Goal: Task Accomplishment & Management: Use online tool/utility

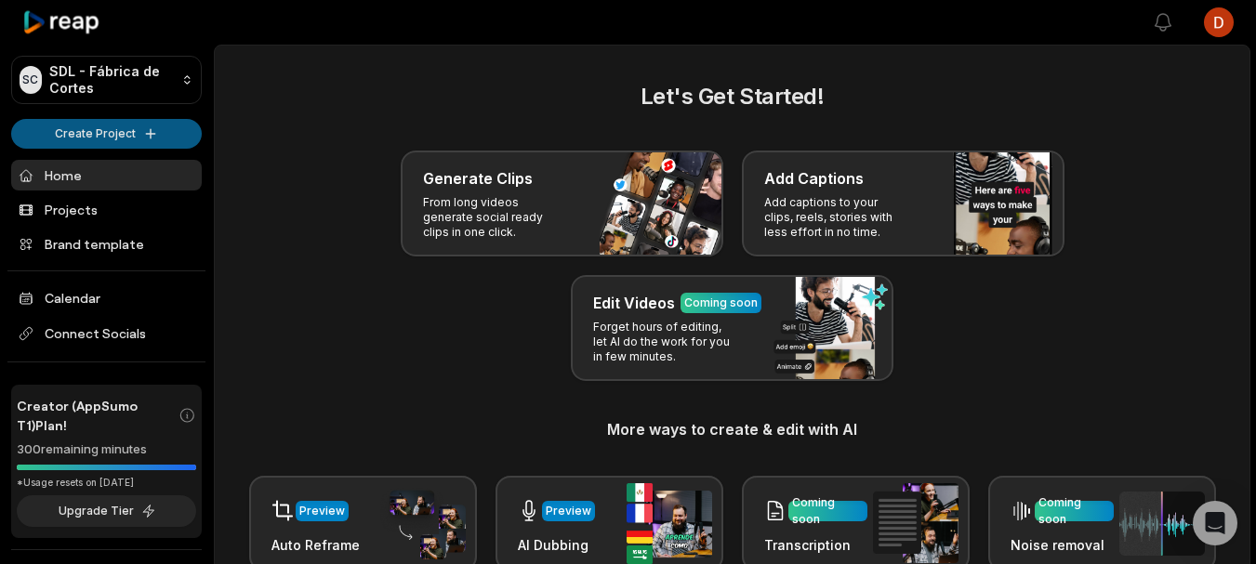
click at [103, 132] on html "SC SDL - Fábrica de Cortes Create Project Home Projects Brand template Calendar…" at bounding box center [628, 282] width 1256 height 564
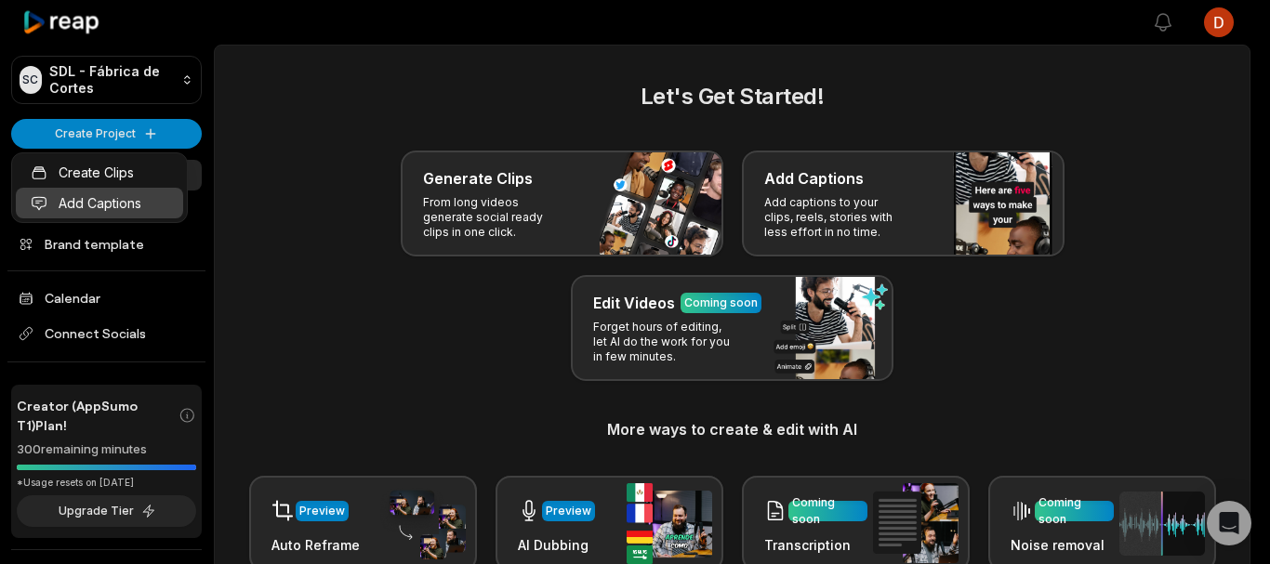
click at [105, 192] on link "Add Captions" at bounding box center [99, 203] width 167 height 31
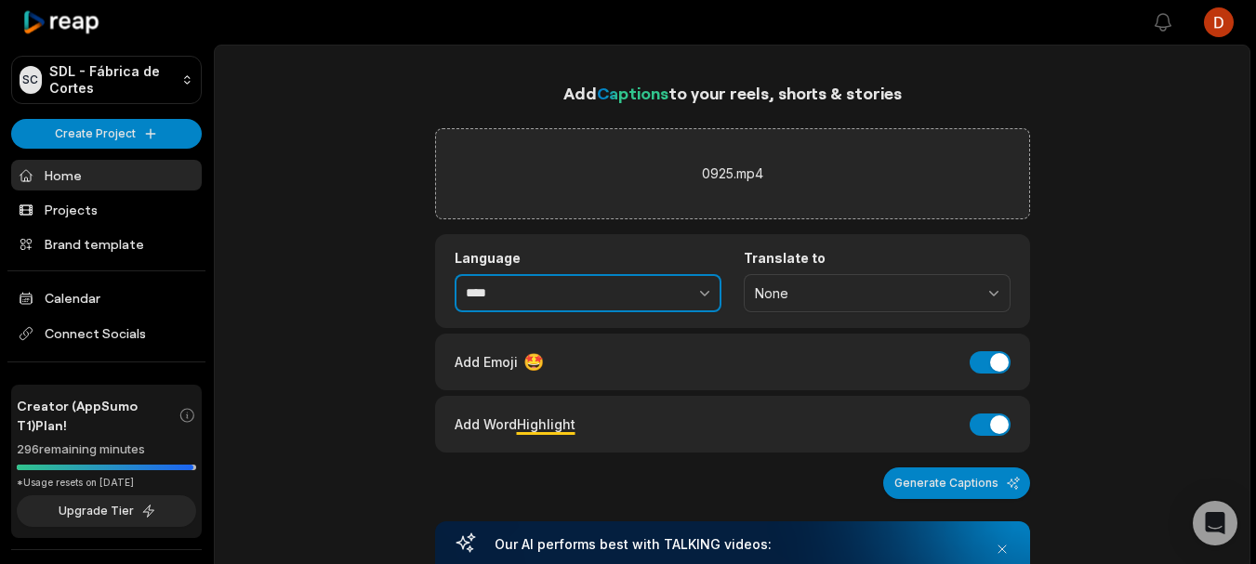
click at [702, 288] on icon "button" at bounding box center [704, 293] width 19 height 19
type input "**********"
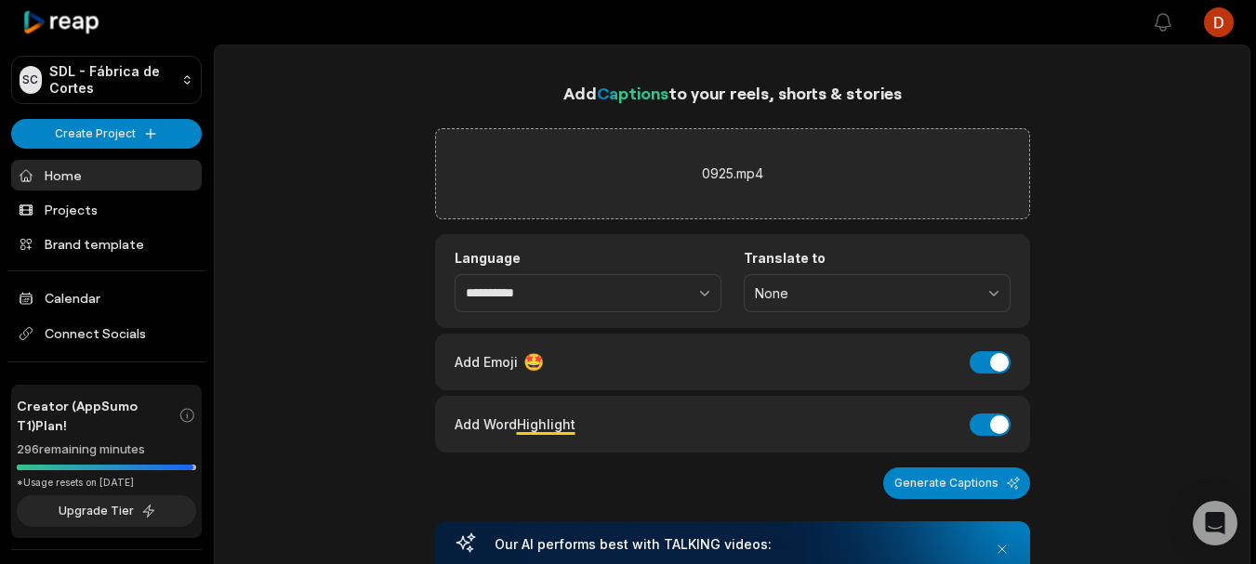
click at [981, 348] on div "Add Emoji 🤩 Add Emoji" at bounding box center [732, 362] width 595 height 57
click at [987, 367] on button "Add Emoji" at bounding box center [990, 362] width 41 height 22
click at [992, 432] on button "Add Word Highlight" at bounding box center [990, 425] width 41 height 22
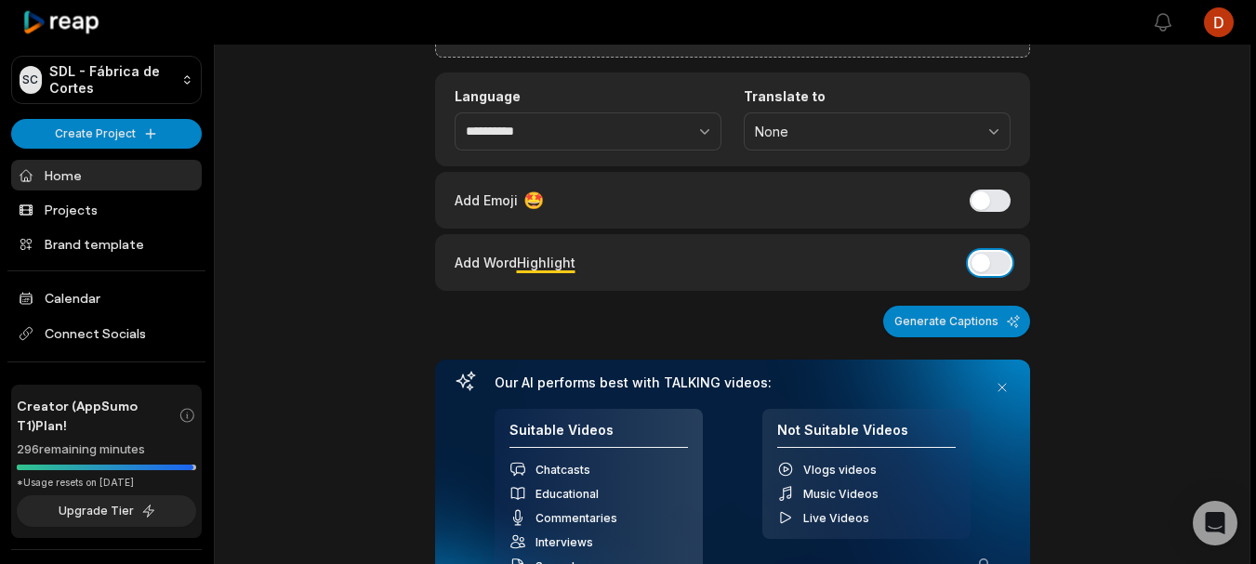
scroll to position [155, 0]
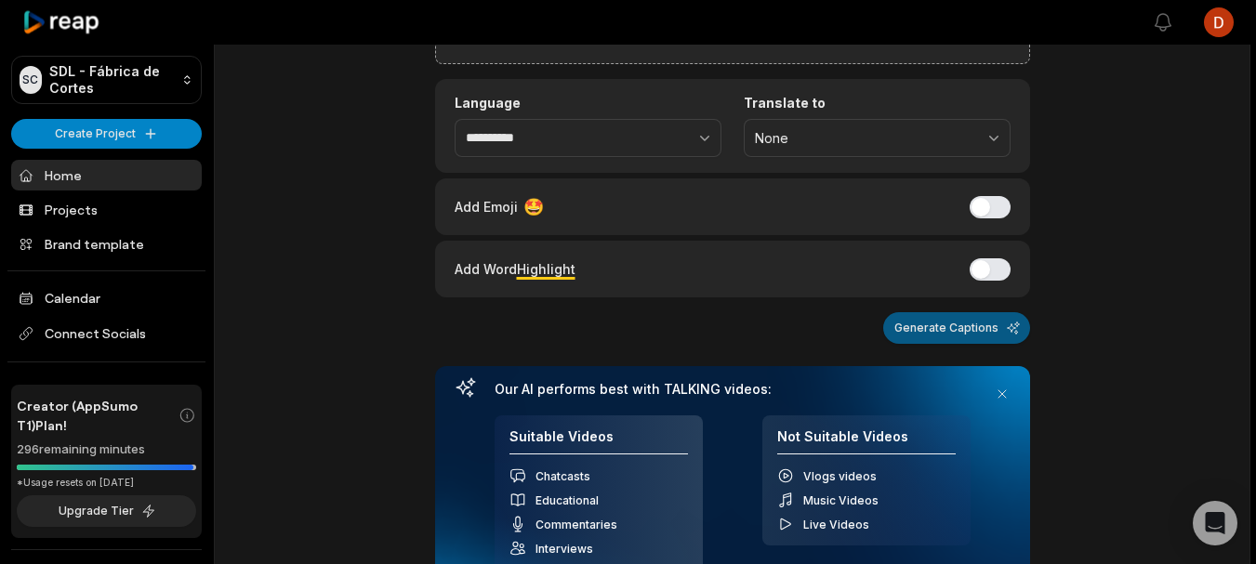
click at [958, 320] on button "Generate Captions" at bounding box center [956, 328] width 147 height 32
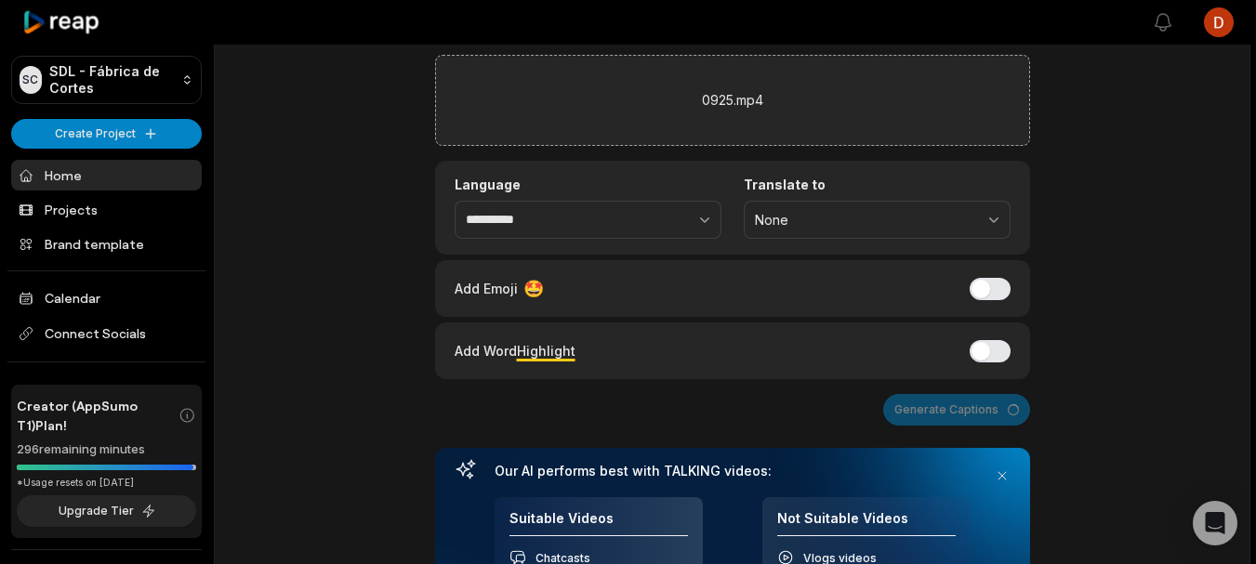
scroll to position [0, 0]
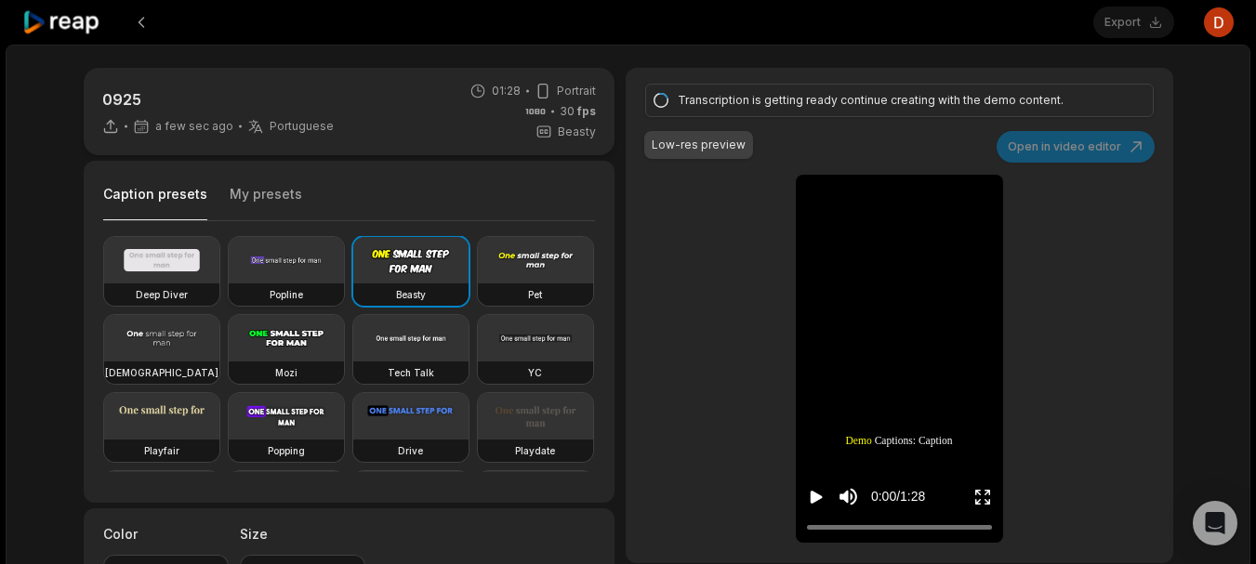
click at [270, 276] on video at bounding box center [286, 260] width 115 height 46
click at [826, 505] on div "0:00 / 1:28" at bounding box center [871, 497] width 129 height 34
click at [818, 505] on icon "Play video" at bounding box center [816, 497] width 19 height 19
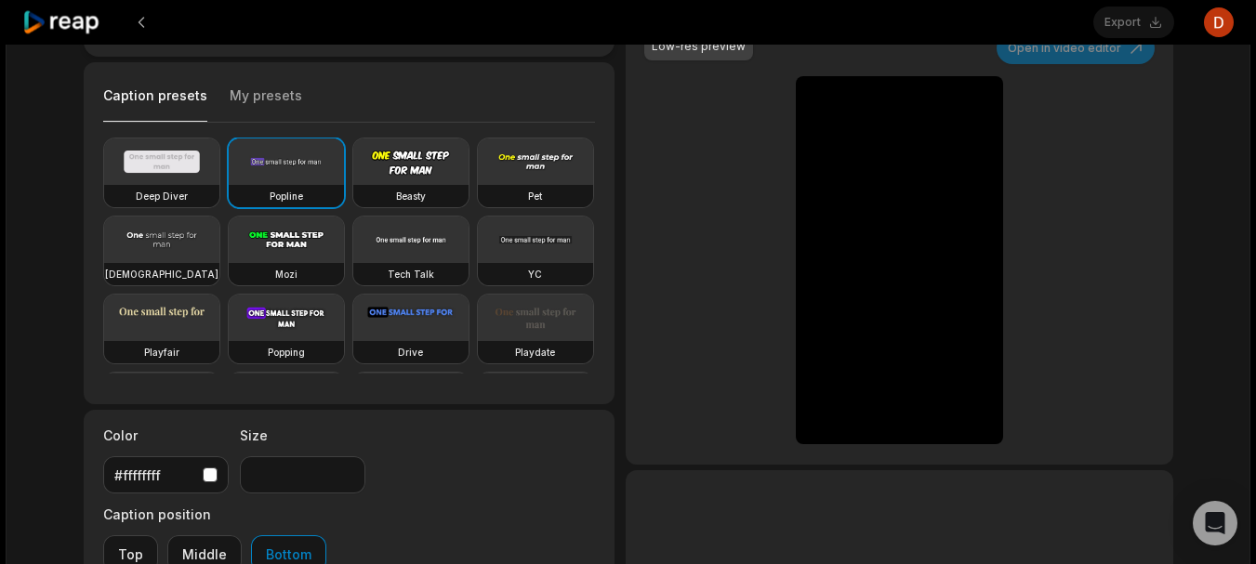
scroll to position [155, 0]
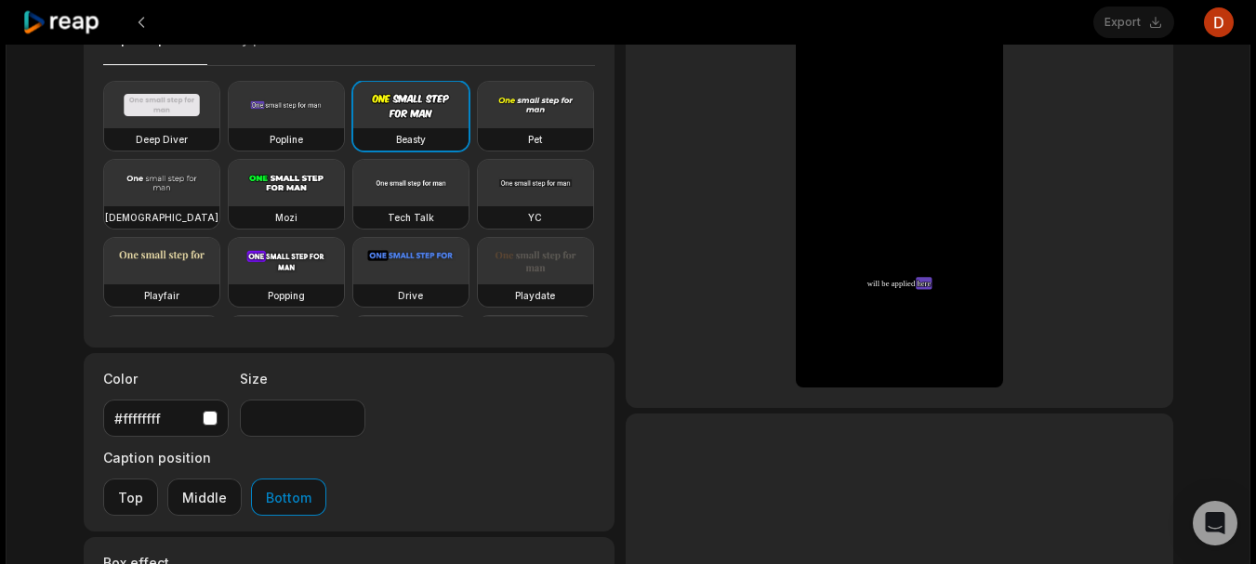
type input "**"
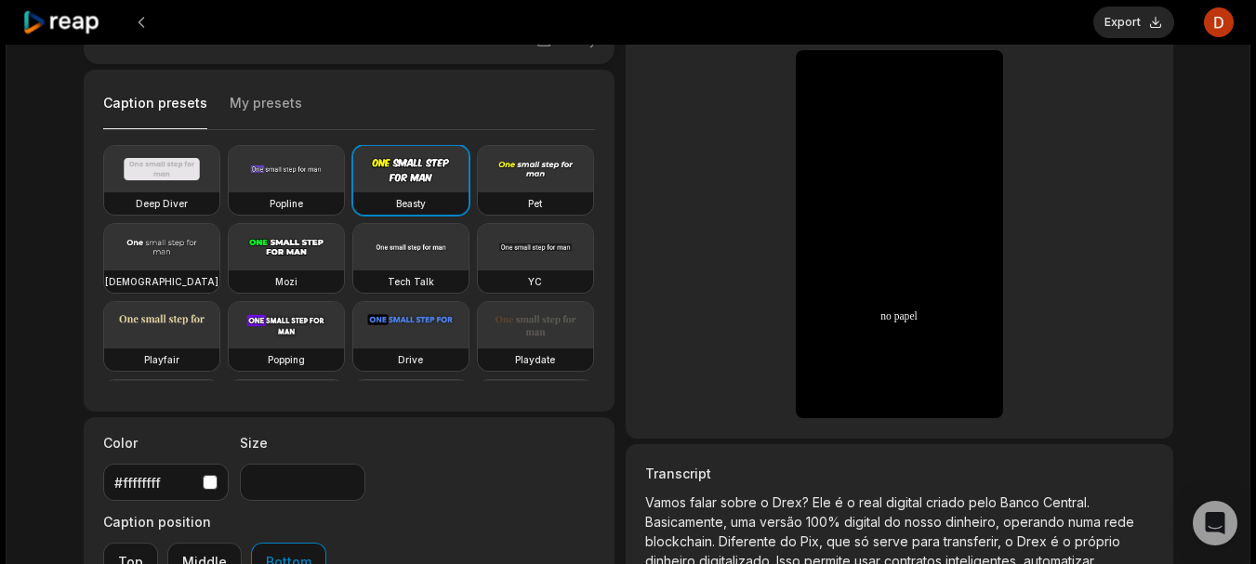
scroll to position [0, 0]
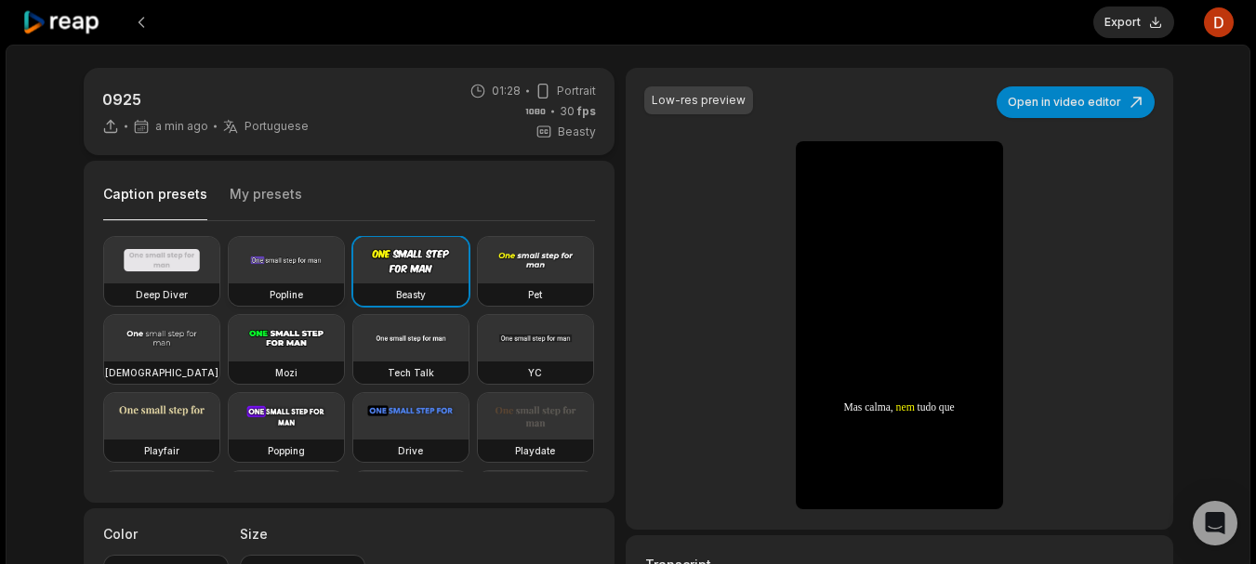
click at [306, 278] on video at bounding box center [286, 260] width 115 height 46
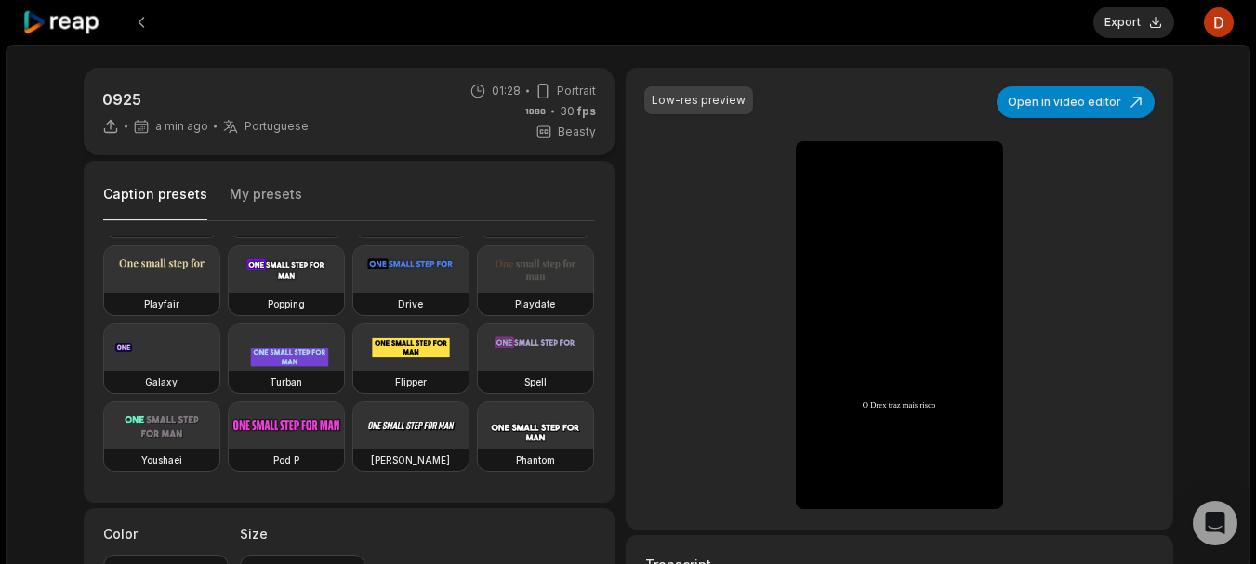
scroll to position [192, 0]
click at [229, 293] on video at bounding box center [286, 269] width 115 height 46
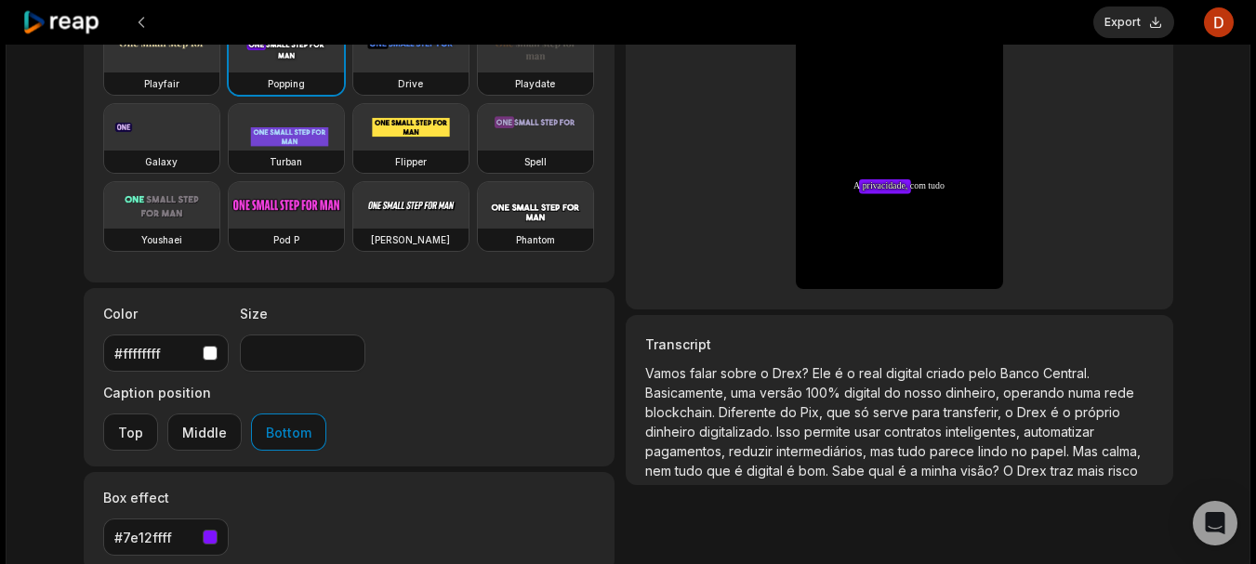
scroll to position [230, 0]
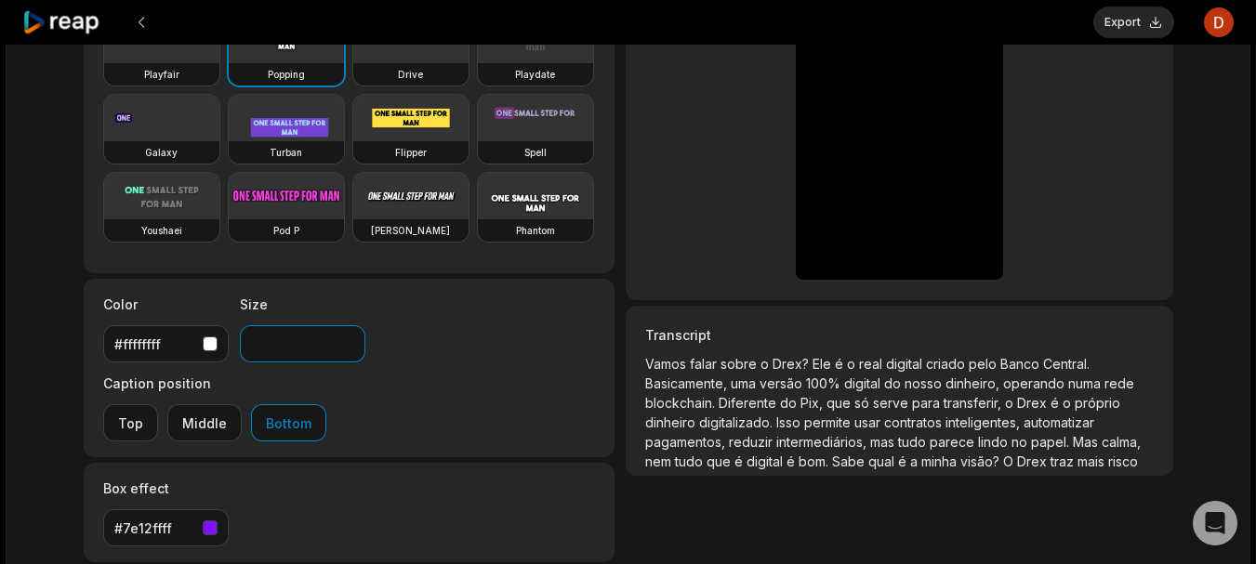
click at [357, 355] on input "**" at bounding box center [303, 343] width 126 height 37
click at [348, 341] on input "**" at bounding box center [303, 343] width 126 height 37
click at [345, 338] on input "**" at bounding box center [303, 343] width 126 height 37
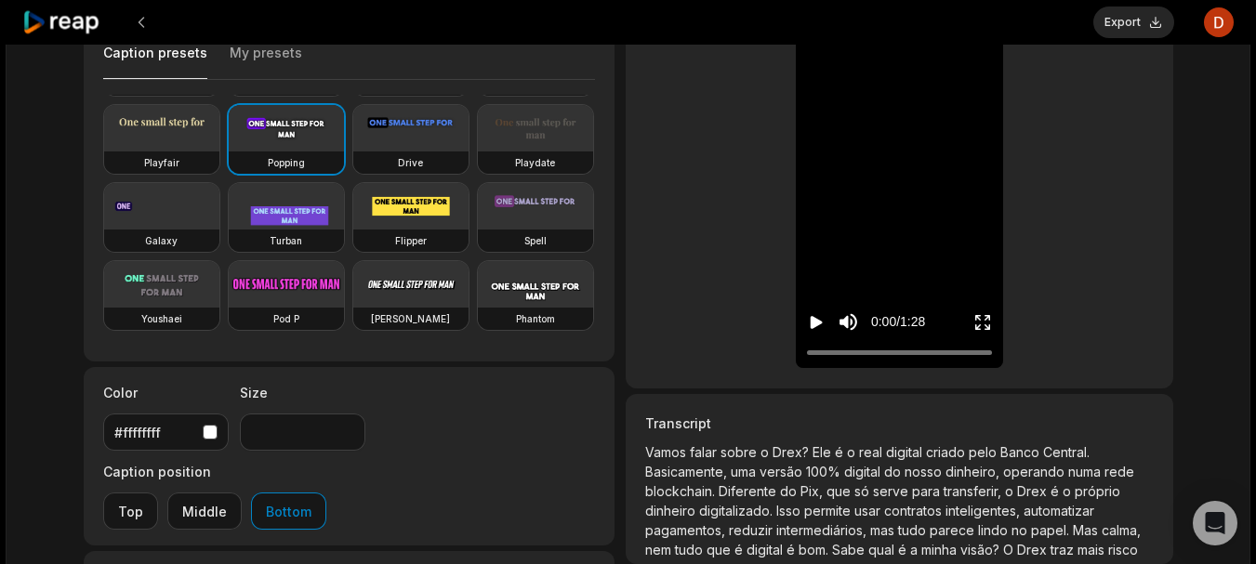
scroll to position [0, 0]
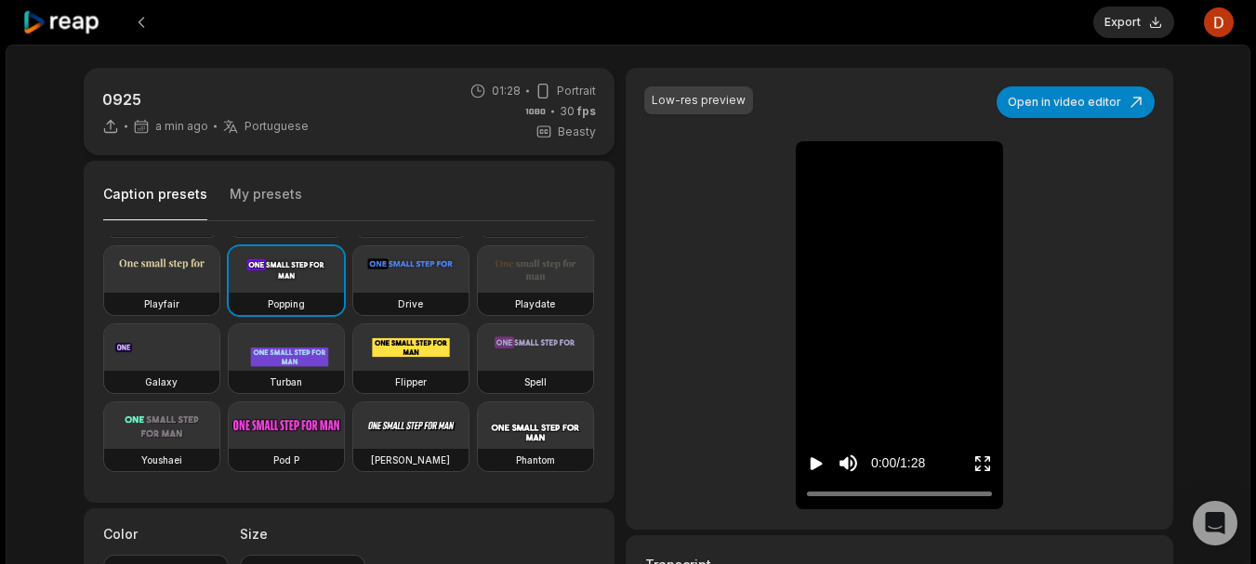
click at [812, 463] on icon "Play video" at bounding box center [817, 463] width 12 height 13
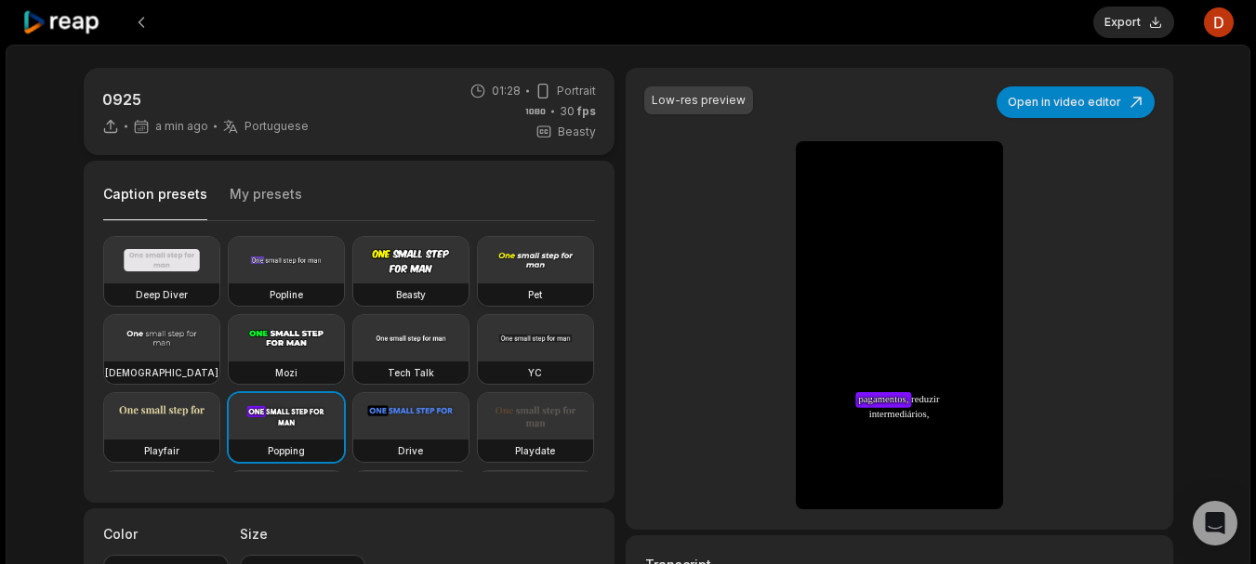
click at [478, 306] on div "Pet" at bounding box center [535, 295] width 115 height 22
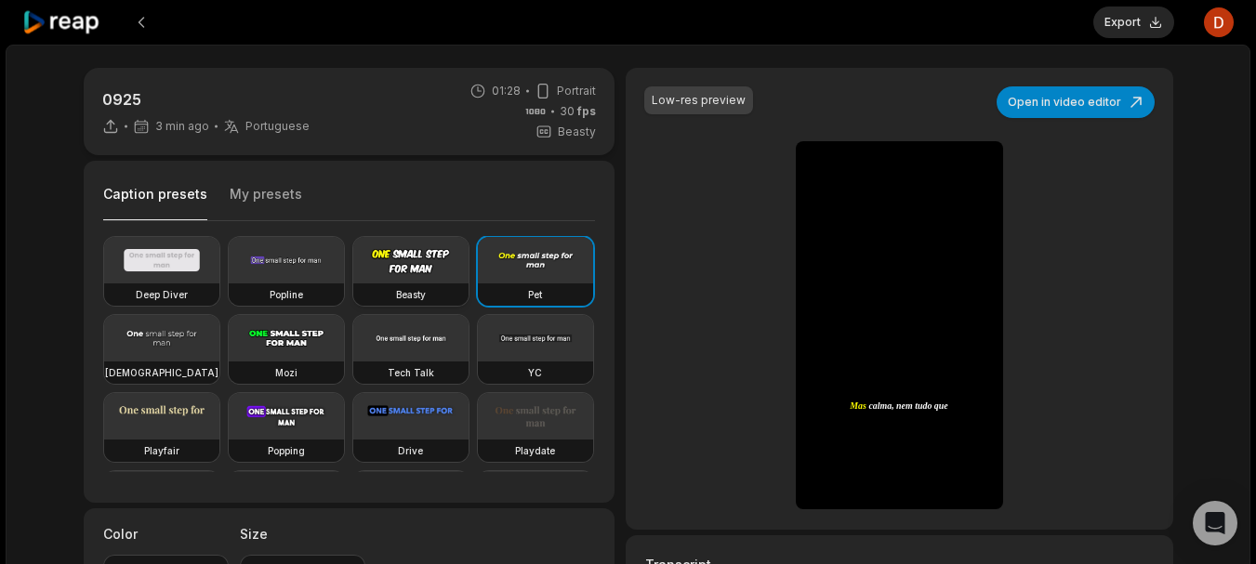
click at [394, 263] on video at bounding box center [410, 260] width 115 height 46
click at [287, 269] on video at bounding box center [286, 260] width 115 height 46
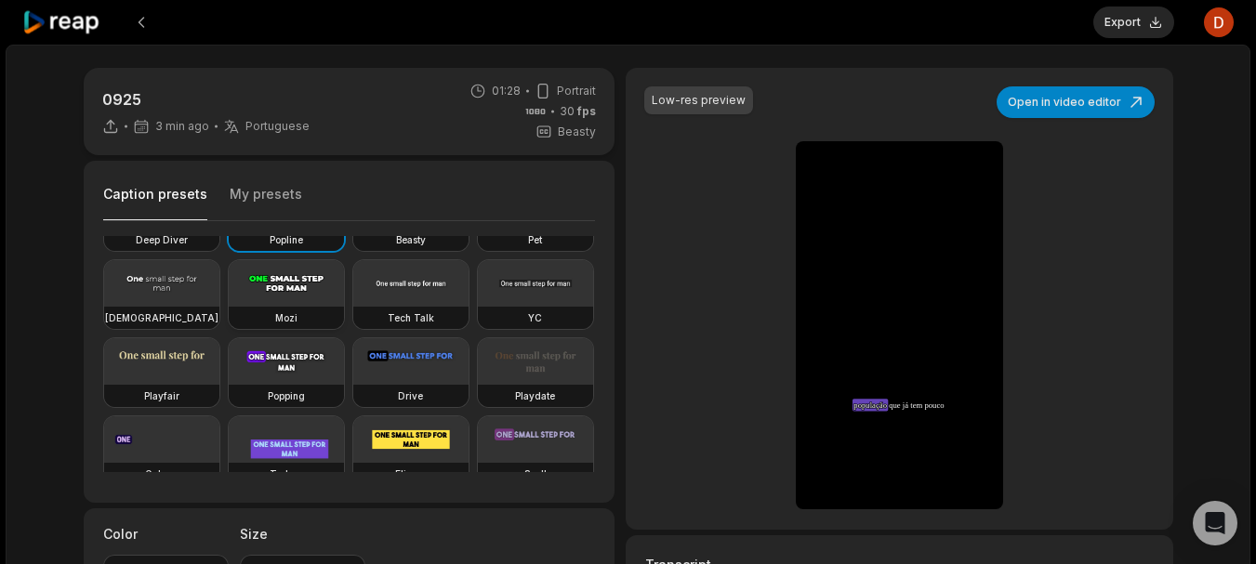
scroll to position [105, 0]
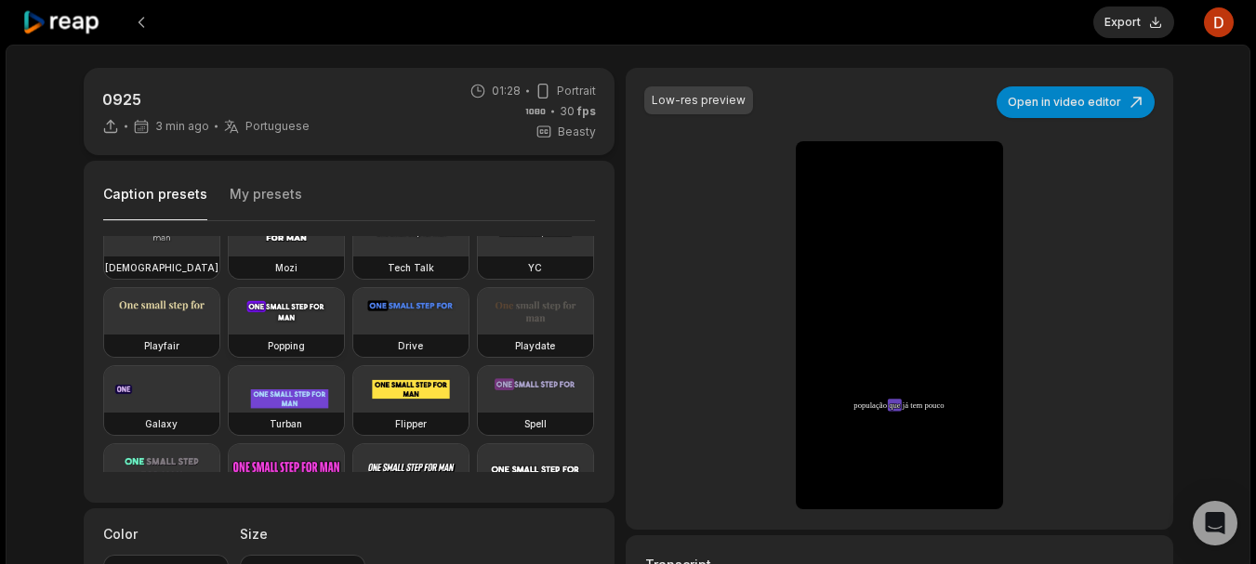
click at [229, 335] on video at bounding box center [286, 311] width 115 height 46
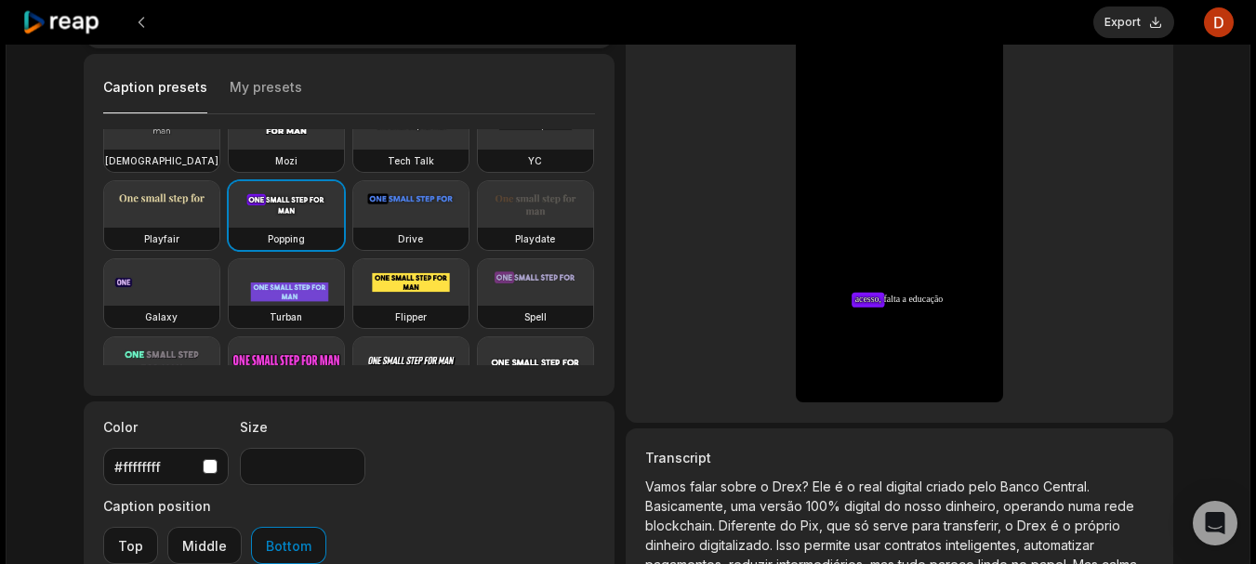
scroll to position [130, 0]
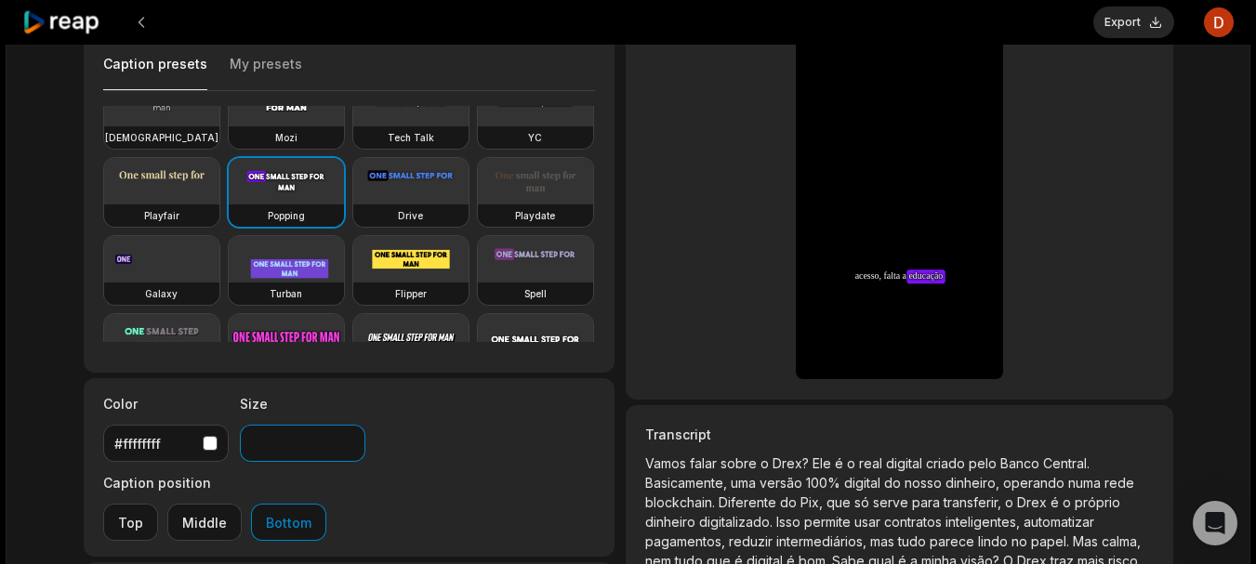
click at [347, 439] on input "**" at bounding box center [303, 443] width 126 height 37
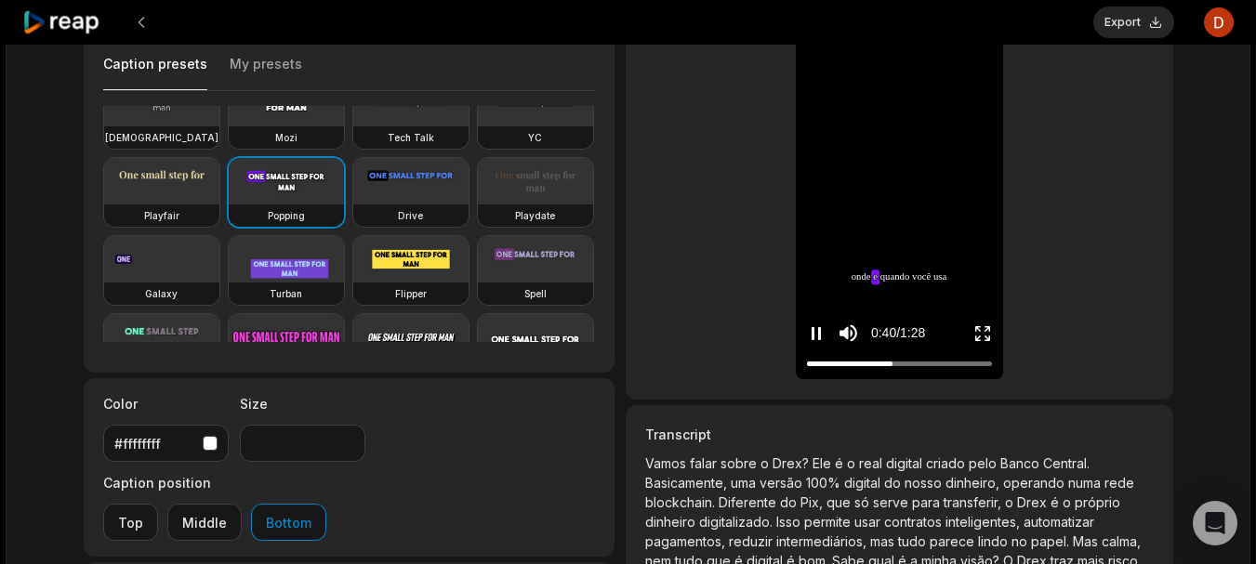
click at [821, 337] on icon "Pause video" at bounding box center [816, 333] width 19 height 19
click at [1154, 33] on button "Export" at bounding box center [1133, 23] width 81 height 32
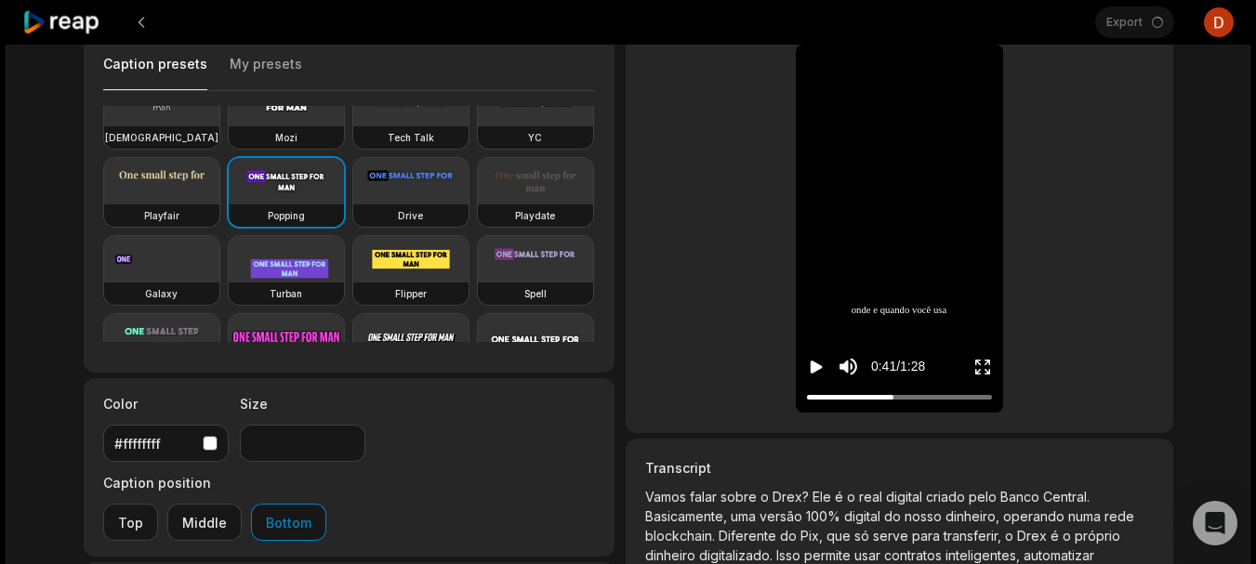
drag, startPoint x: 1097, startPoint y: 99, endPoint x: 977, endPoint y: 601, distance: 516.2
click at [977, 434] on html "Export Open user menu 0925 4 min ago Portuguese pt 01:28 Portrait 30 fps Beasty…" at bounding box center [628, 152] width 1256 height 564
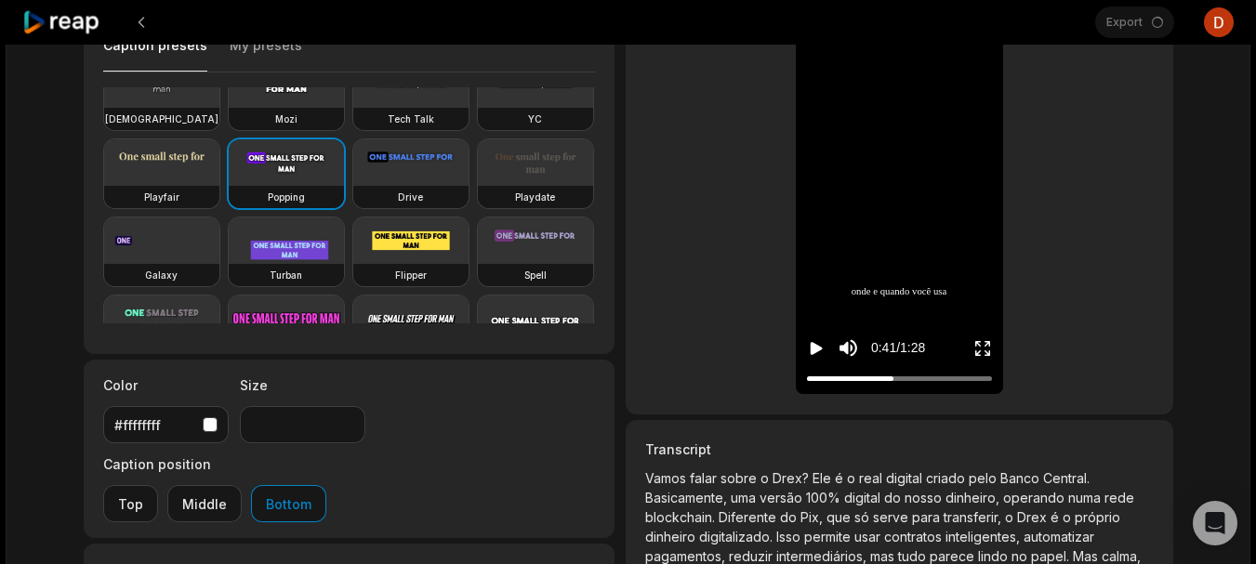
click at [1061, 339] on div "Processing requested updates Low-res preview Open in video editor Vamos Vamos f…" at bounding box center [899, 167] width 547 height 496
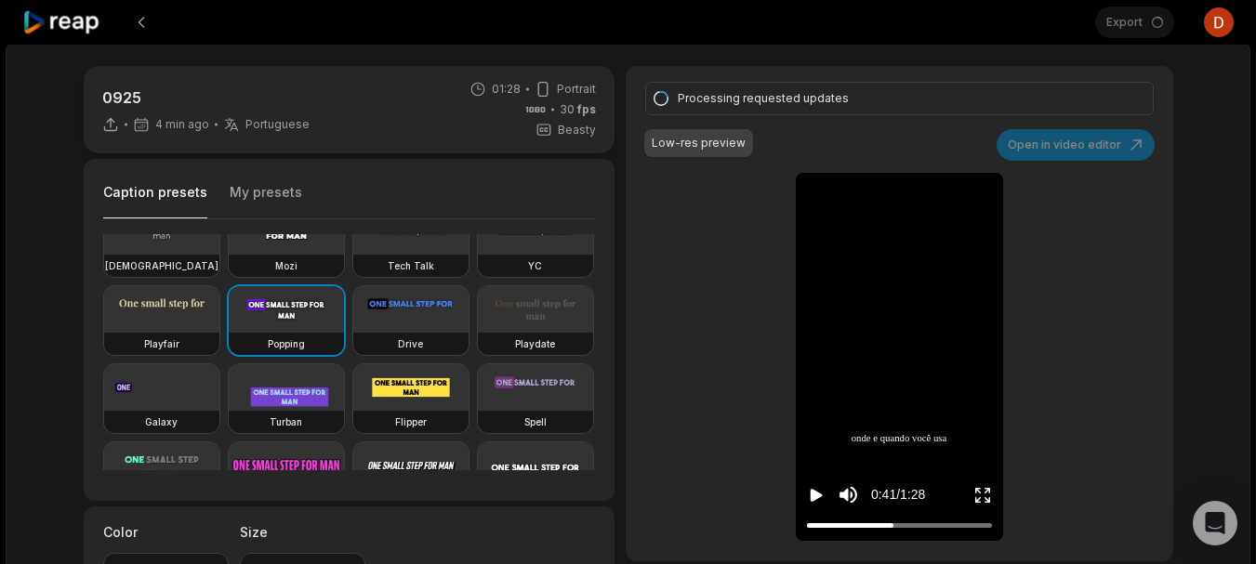
scroll to position [0, 0]
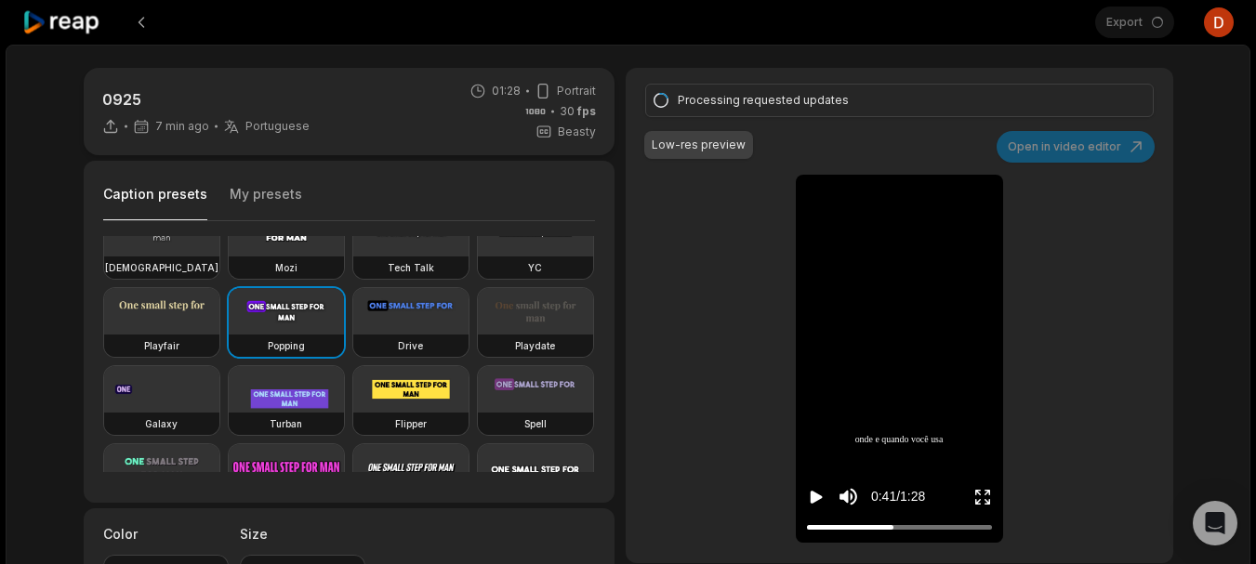
type input "**"
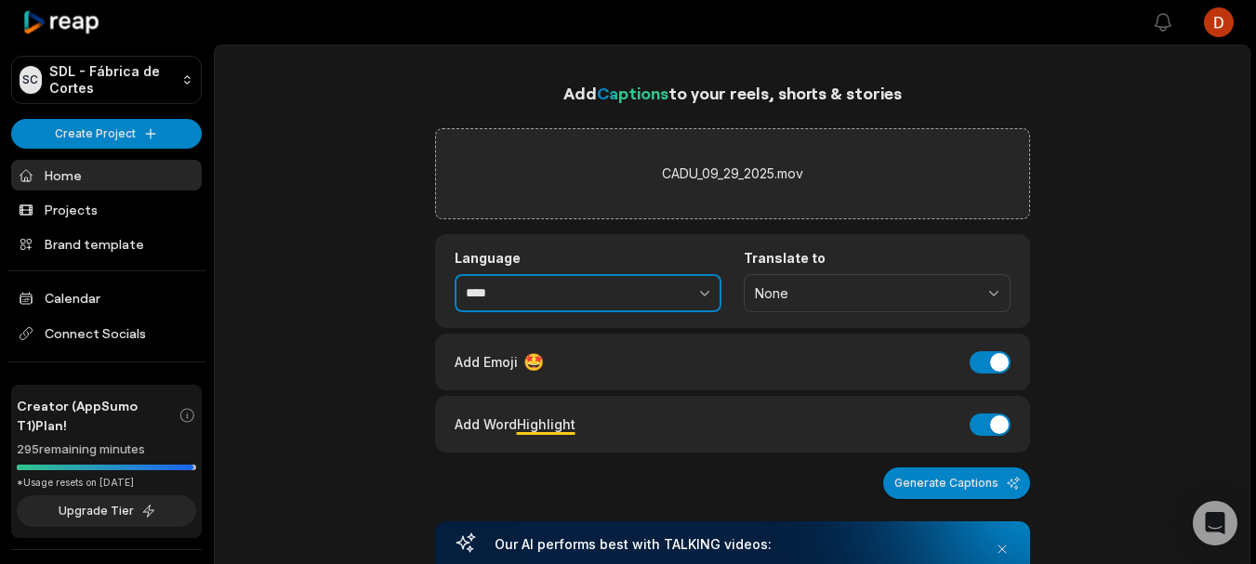
click at [545, 282] on input "****" at bounding box center [588, 293] width 267 height 39
type input "*"
type input "**********"
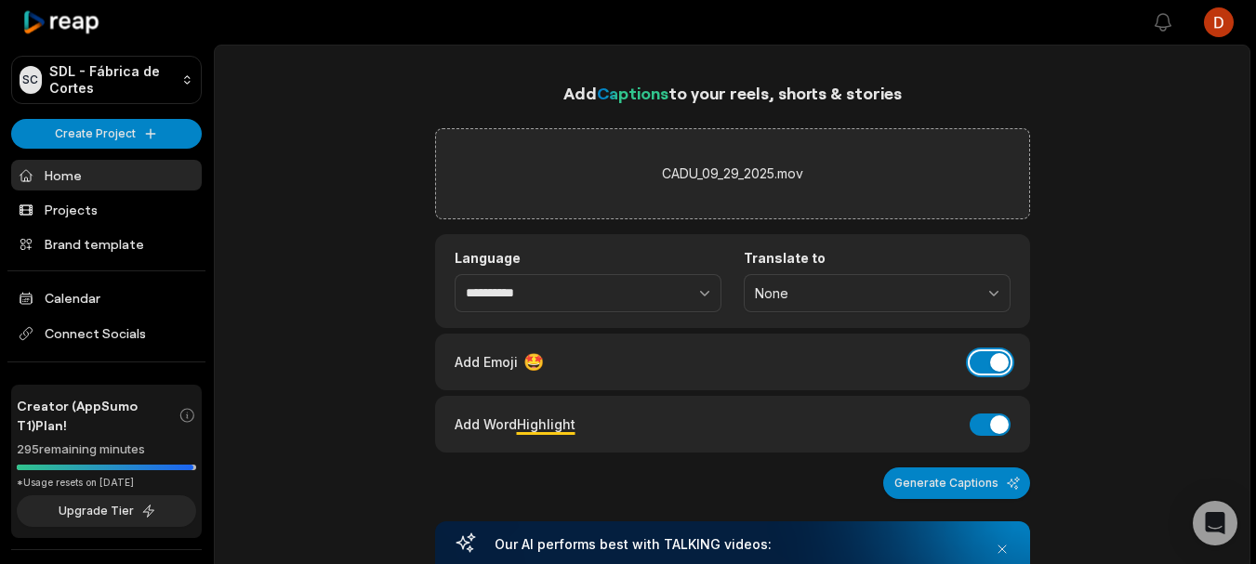
click at [981, 355] on button "Add Emoji" at bounding box center [990, 362] width 41 height 22
click at [1002, 429] on button "Add Word Highlight" at bounding box center [990, 425] width 41 height 22
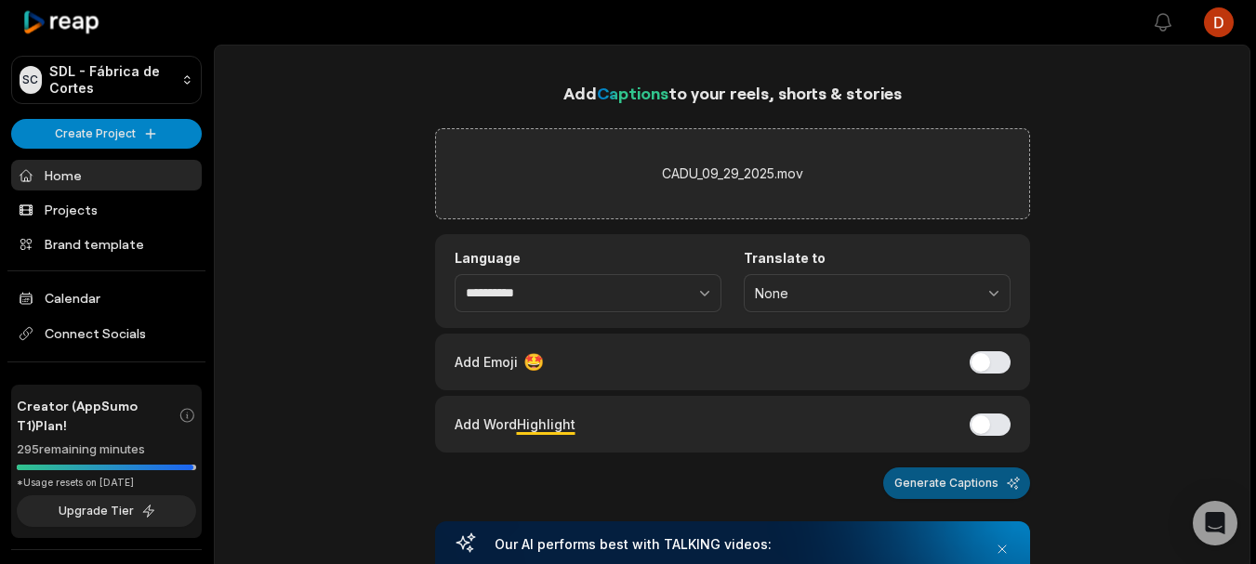
click at [980, 479] on button "Generate Captions" at bounding box center [956, 484] width 147 height 32
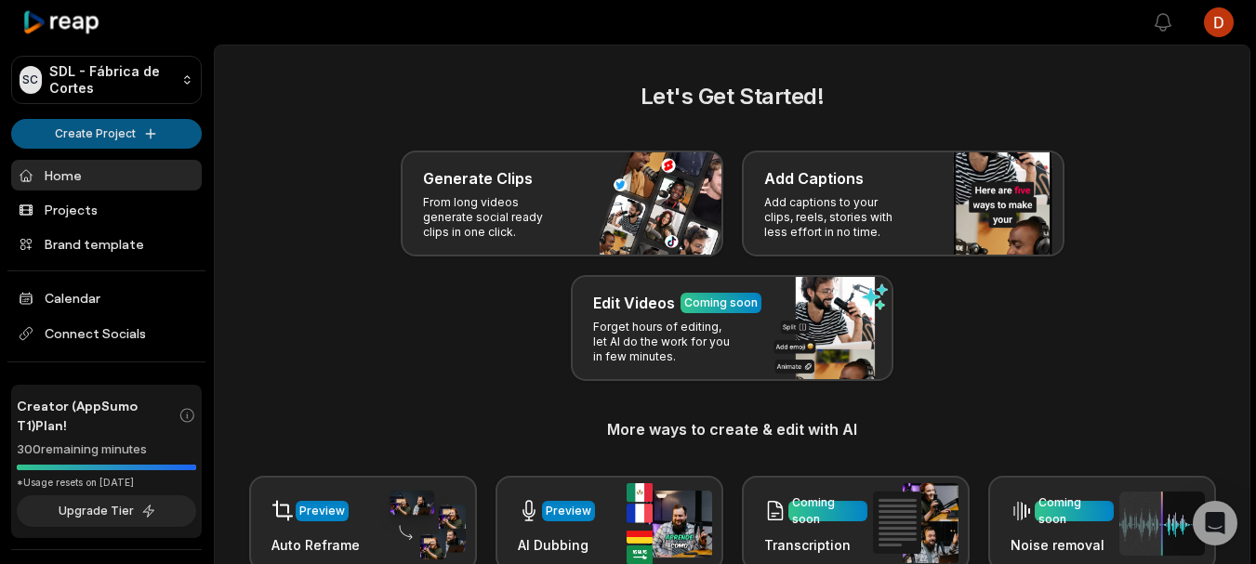
click at [75, 142] on html "SC SDL - Fábrica [PERSON_NAME] Create Project Home Projects Brand template Cale…" at bounding box center [628, 282] width 1256 height 564
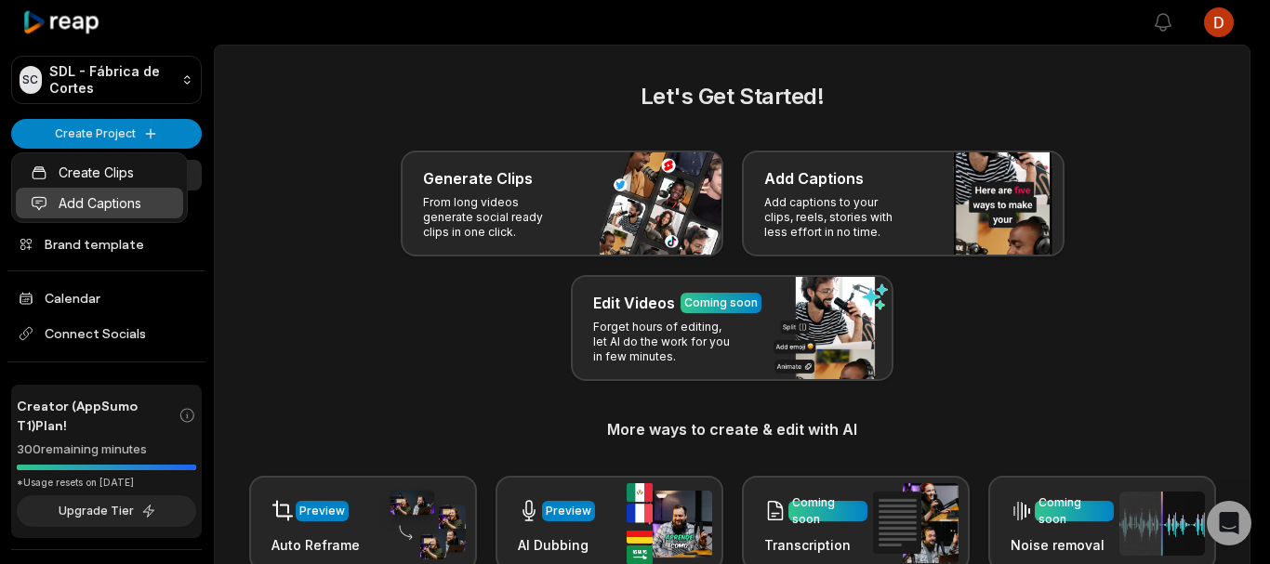
click at [126, 205] on link "Add Captions" at bounding box center [99, 203] width 167 height 31
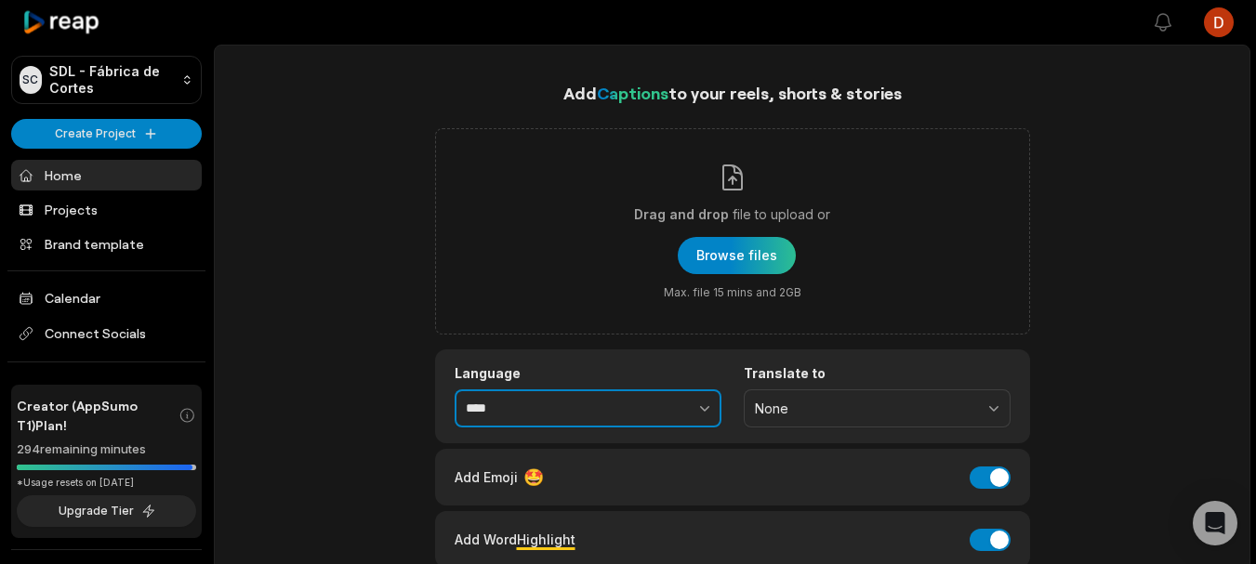
click at [642, 408] on button "button" at bounding box center [664, 409] width 114 height 39
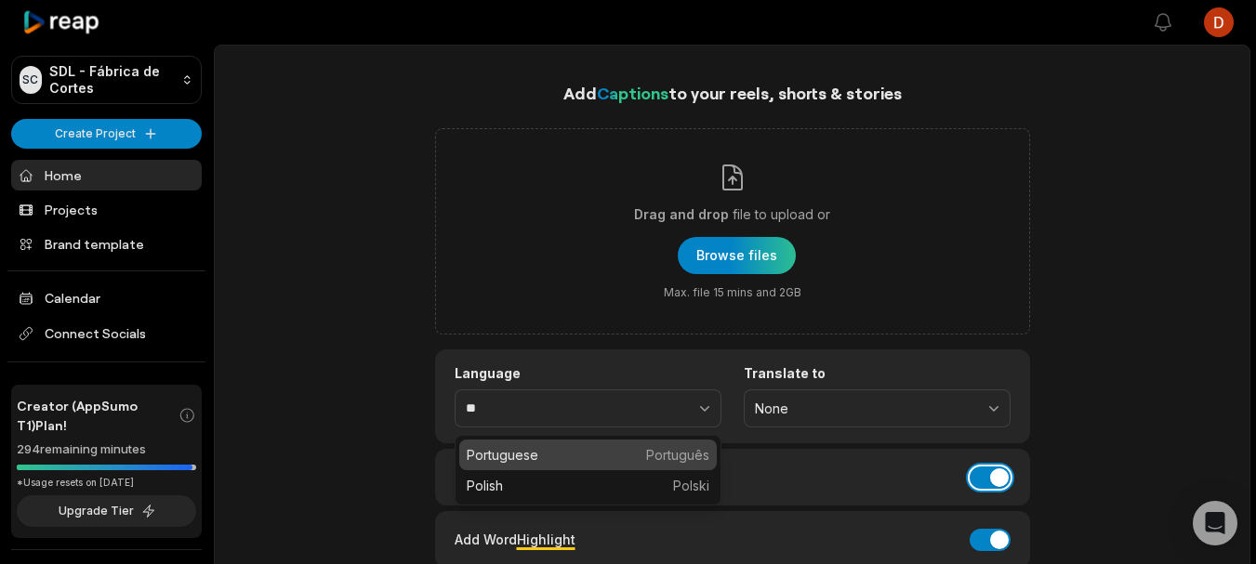
type input "****"
click at [974, 471] on button "Add Emoji" at bounding box center [990, 478] width 41 height 22
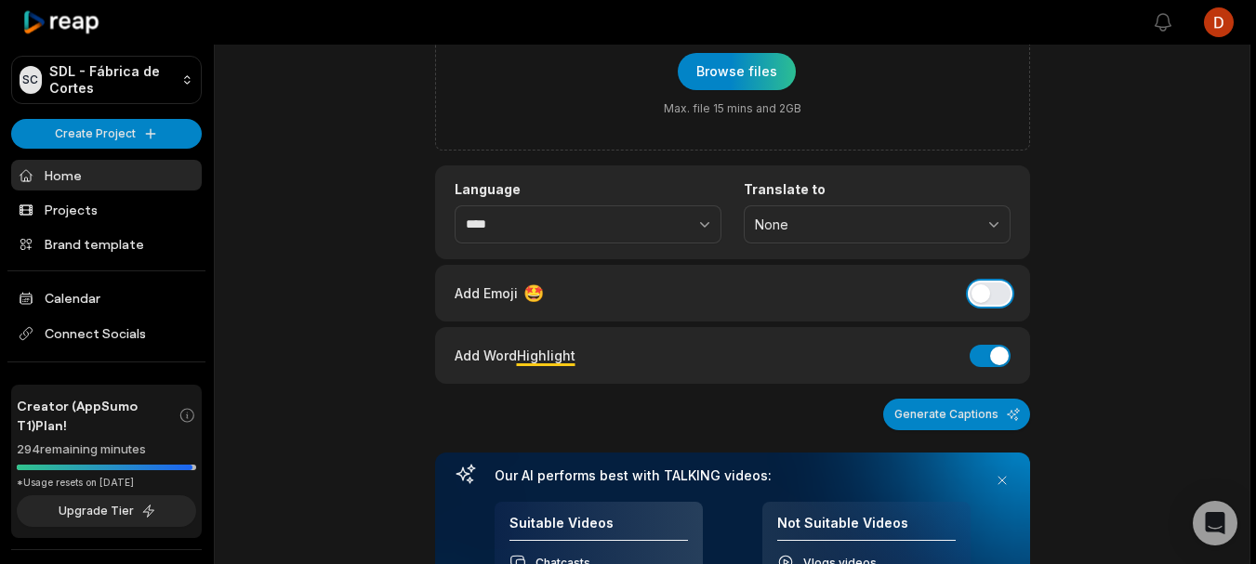
scroll to position [186, 0]
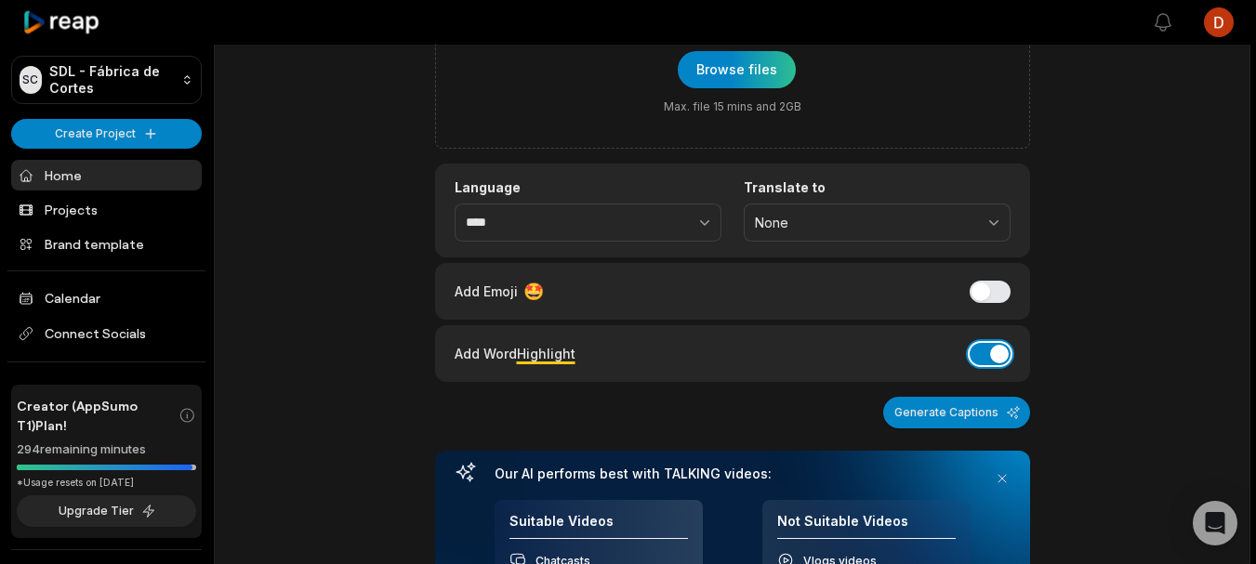
click at [985, 358] on button "Add Word Highlight" at bounding box center [990, 354] width 41 height 22
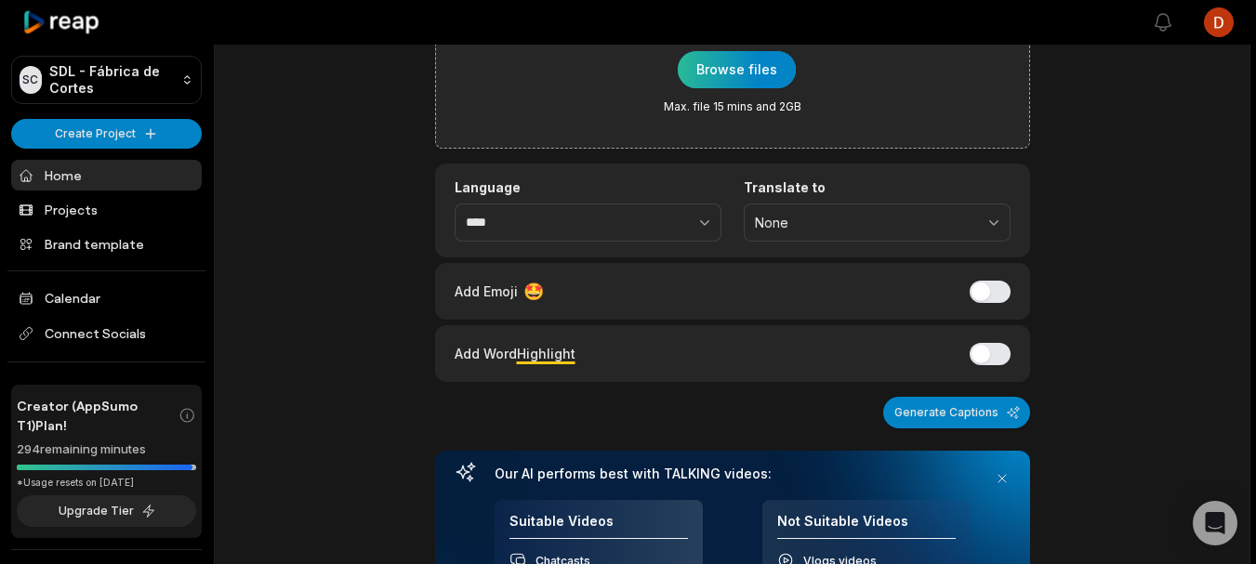
click at [740, 56] on div "button" at bounding box center [737, 69] width 118 height 37
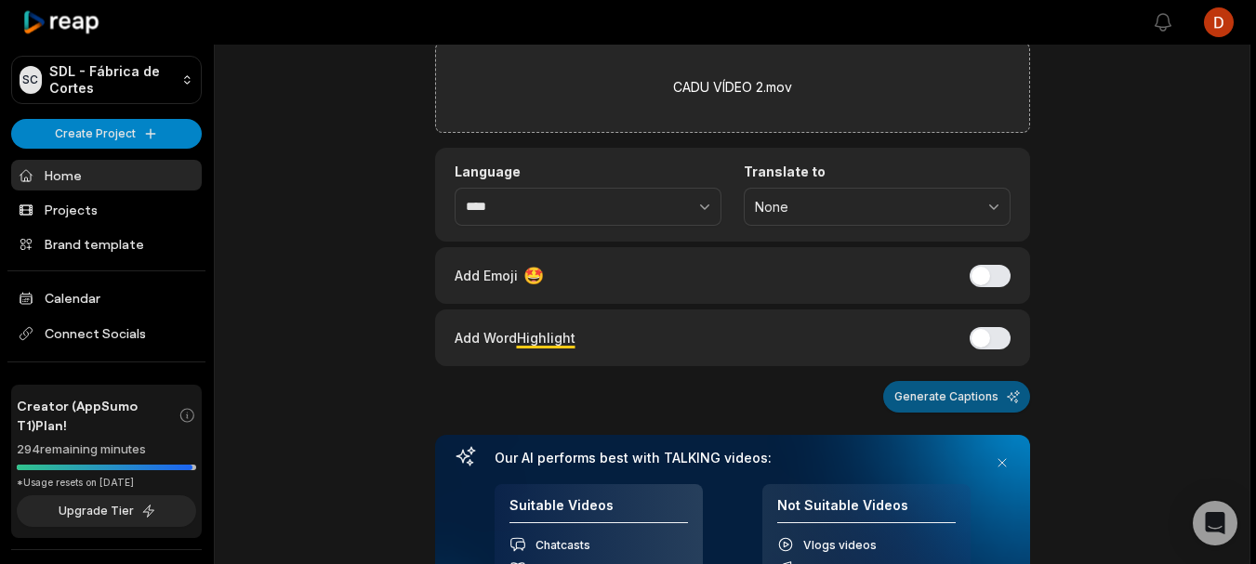
click at [949, 409] on button "Generate Captions" at bounding box center [956, 397] width 147 height 32
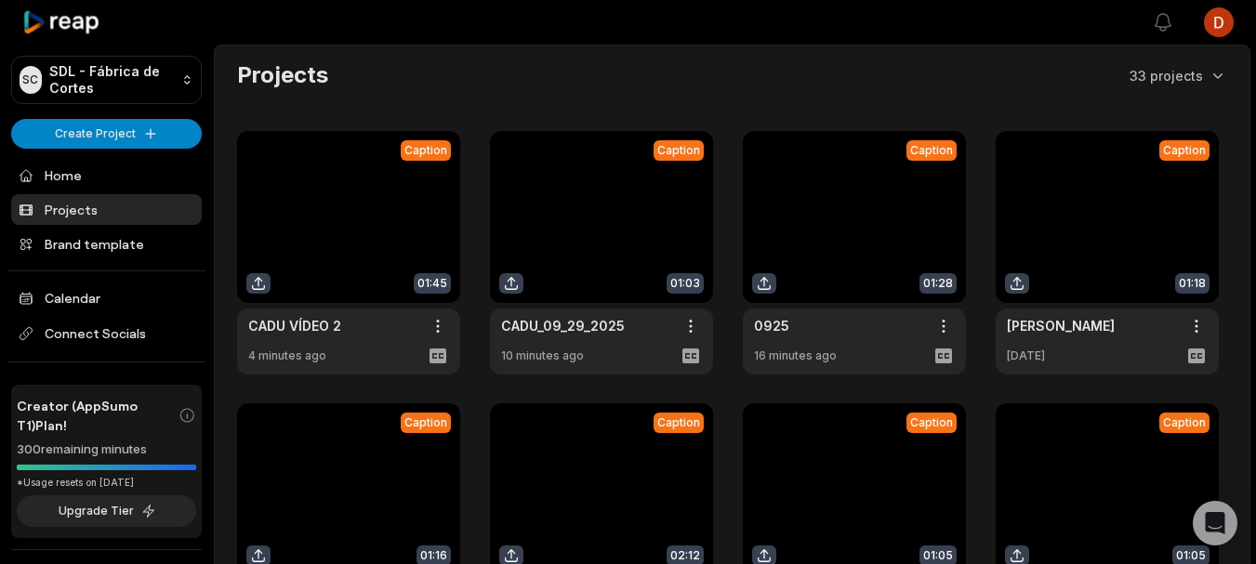
click at [801, 262] on link at bounding box center [854, 253] width 223 height 244
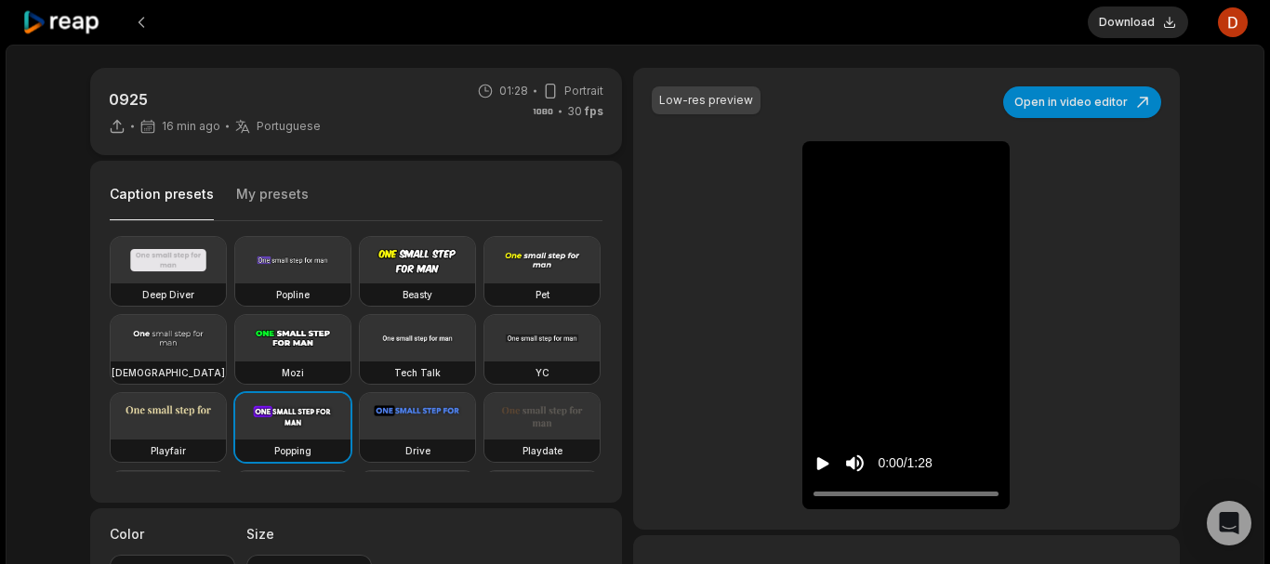
type input "**"
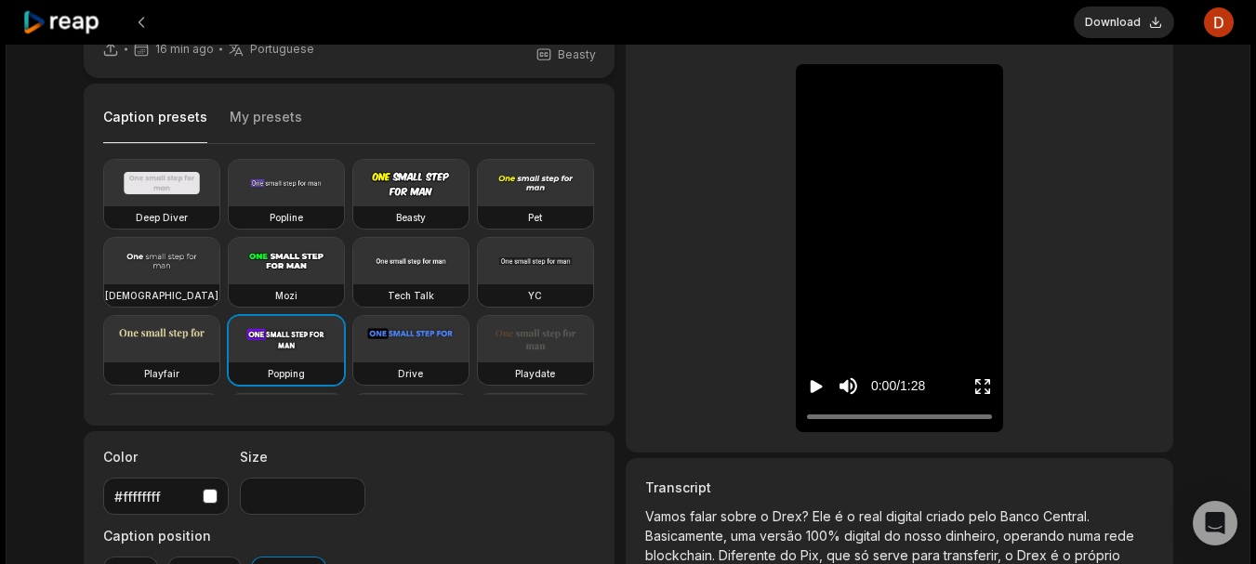
scroll to position [56, 0]
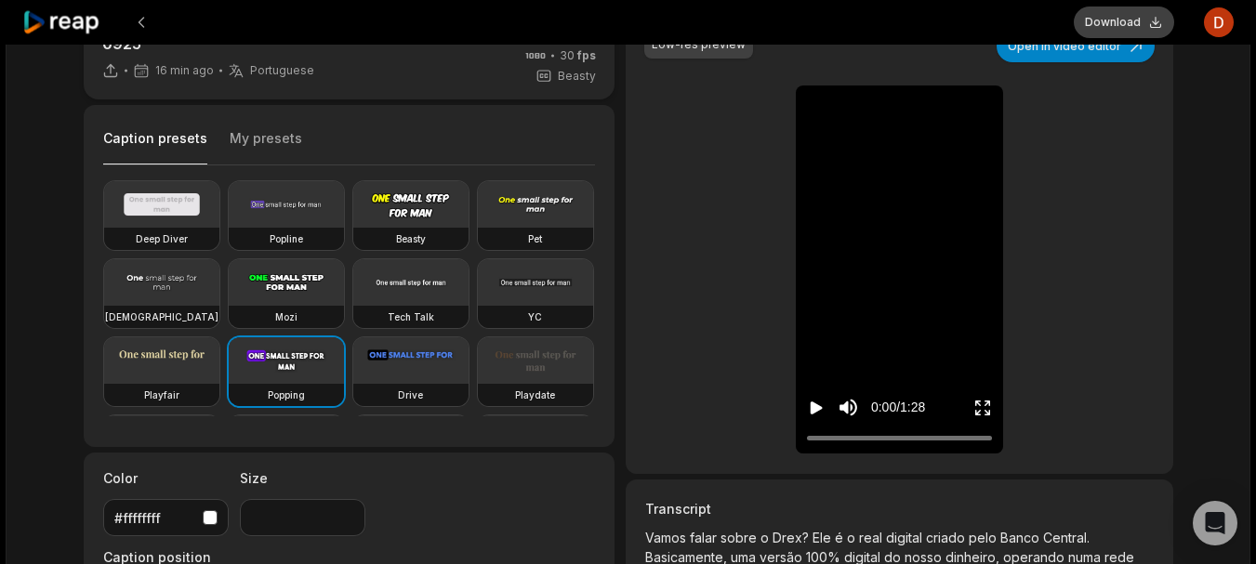
click at [1109, 11] on button "Download" at bounding box center [1124, 23] width 100 height 32
click at [148, 19] on button at bounding box center [141, 22] width 33 height 33
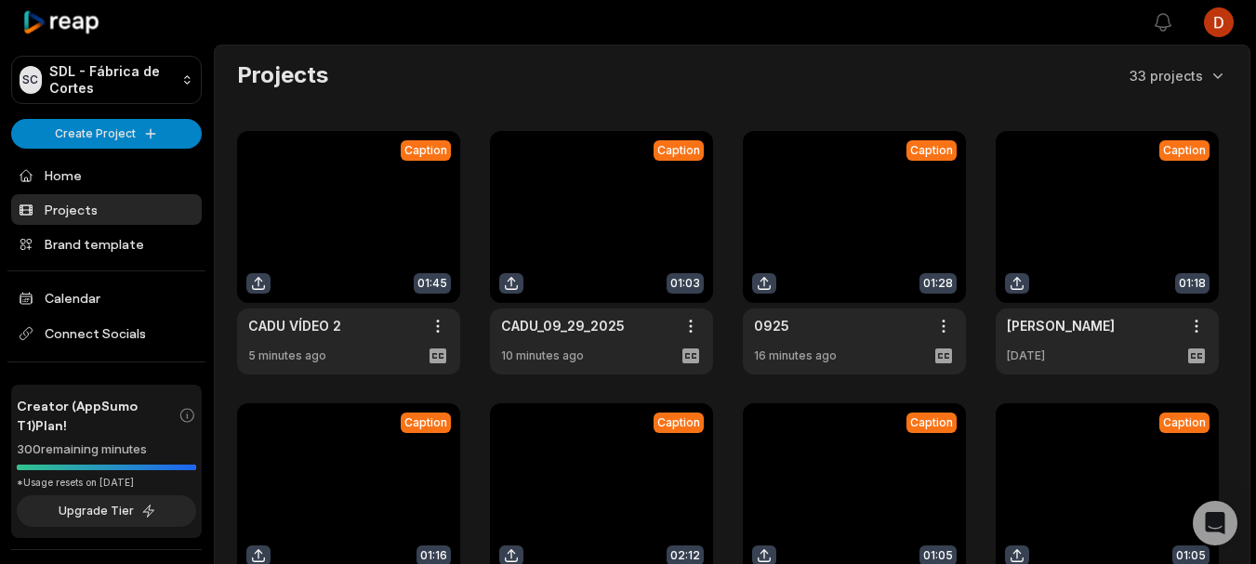
click at [615, 257] on link at bounding box center [601, 253] width 223 height 244
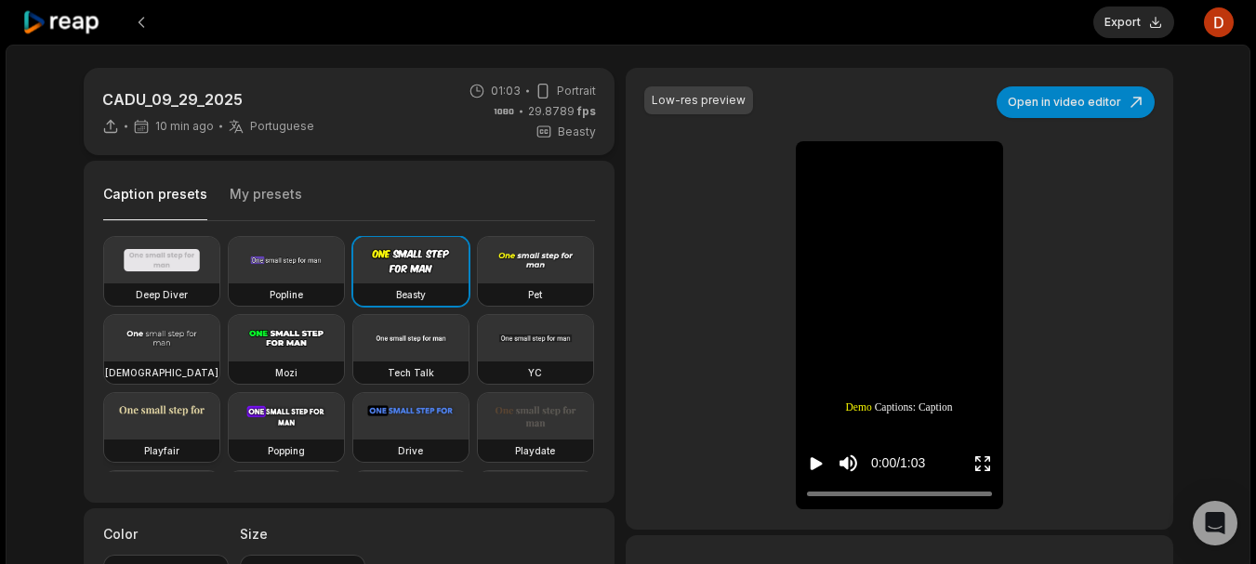
scroll to position [167, 0]
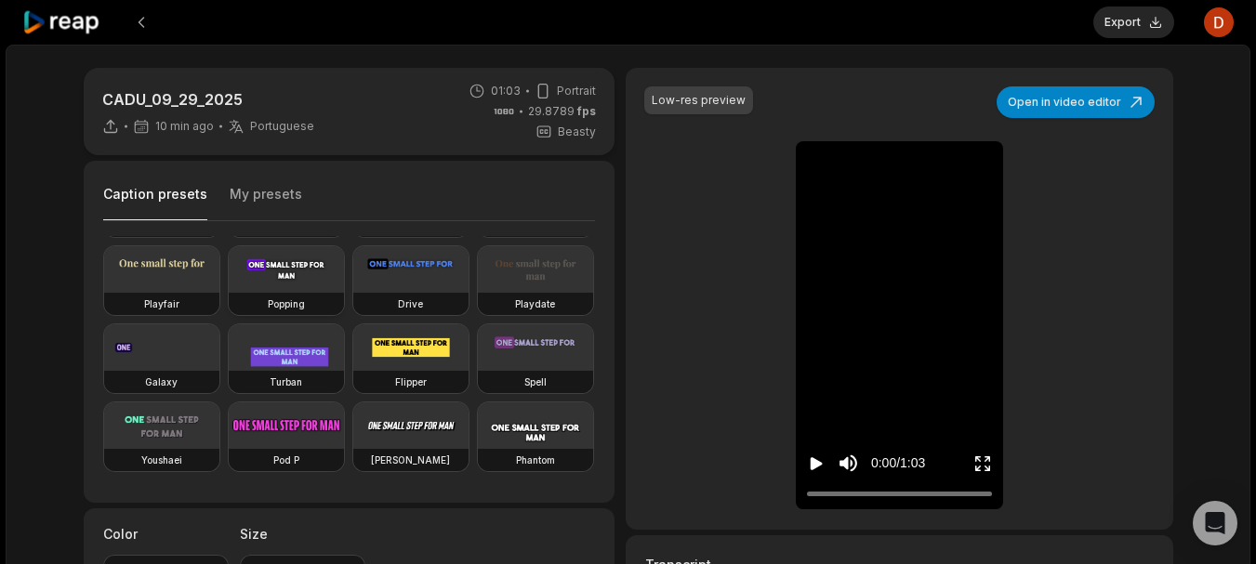
click at [229, 293] on video at bounding box center [286, 269] width 115 height 46
type input "**"
click at [814, 462] on icon "Play video" at bounding box center [817, 463] width 12 height 13
click at [822, 461] on icon "Pause video" at bounding box center [816, 464] width 19 height 19
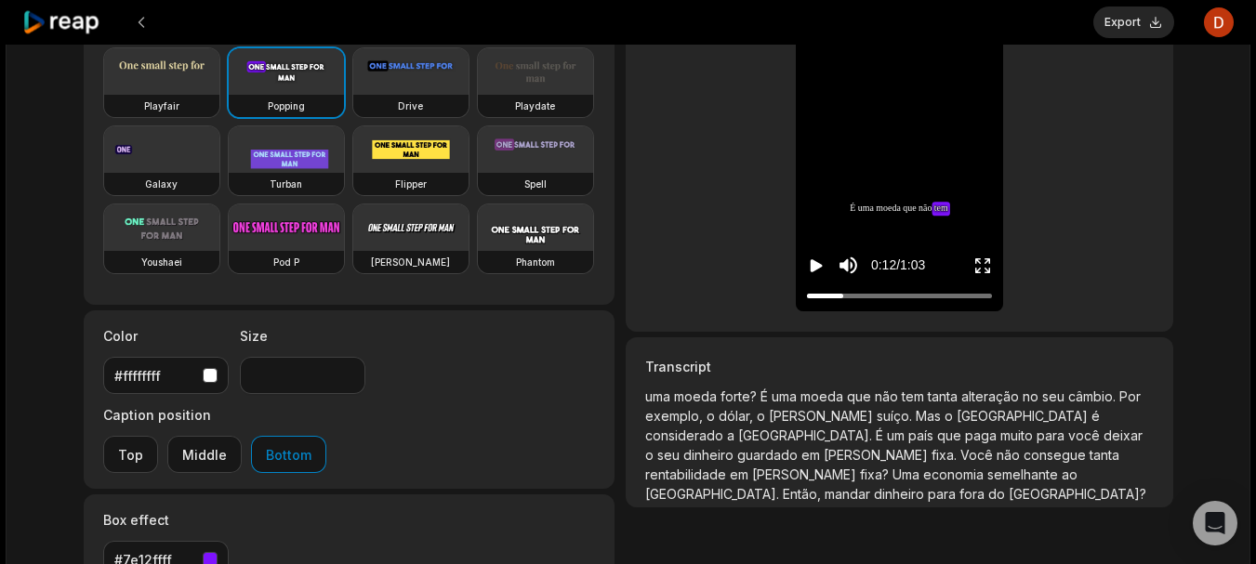
scroll to position [74, 0]
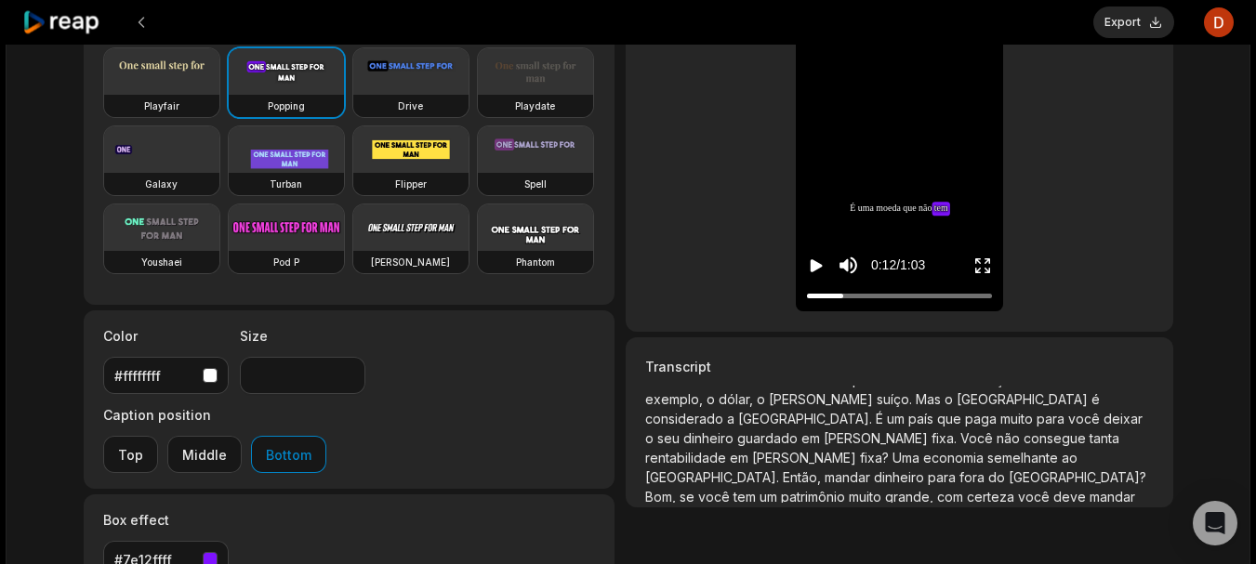
click at [860, 450] on span "fixa?" at bounding box center [876, 458] width 33 height 16
click at [893, 450] on span "Uma" at bounding box center [908, 458] width 31 height 16
click at [860, 450] on span "fixa?" at bounding box center [876, 458] width 33 height 16
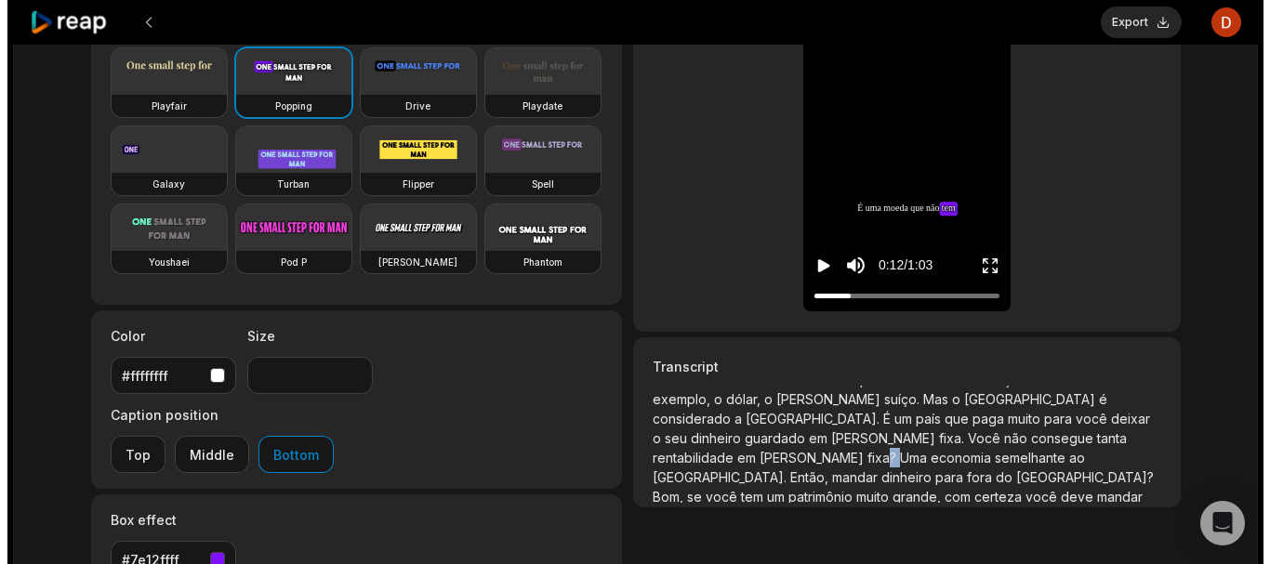
scroll to position [0, 0]
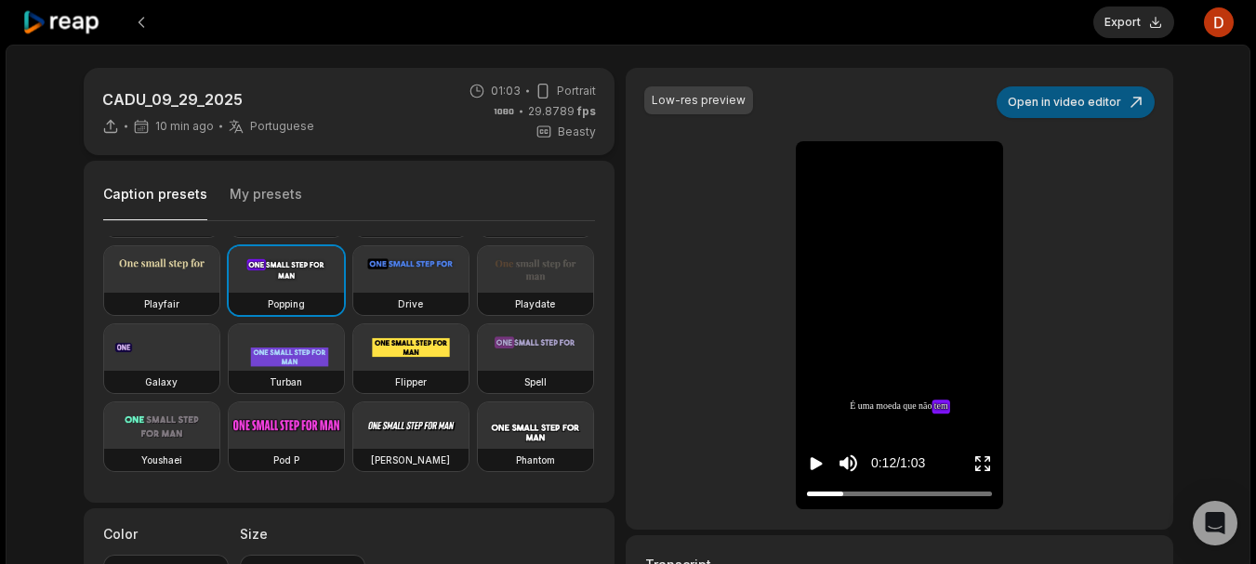
click at [1094, 101] on button "Open in video editor" at bounding box center [1076, 102] width 158 height 32
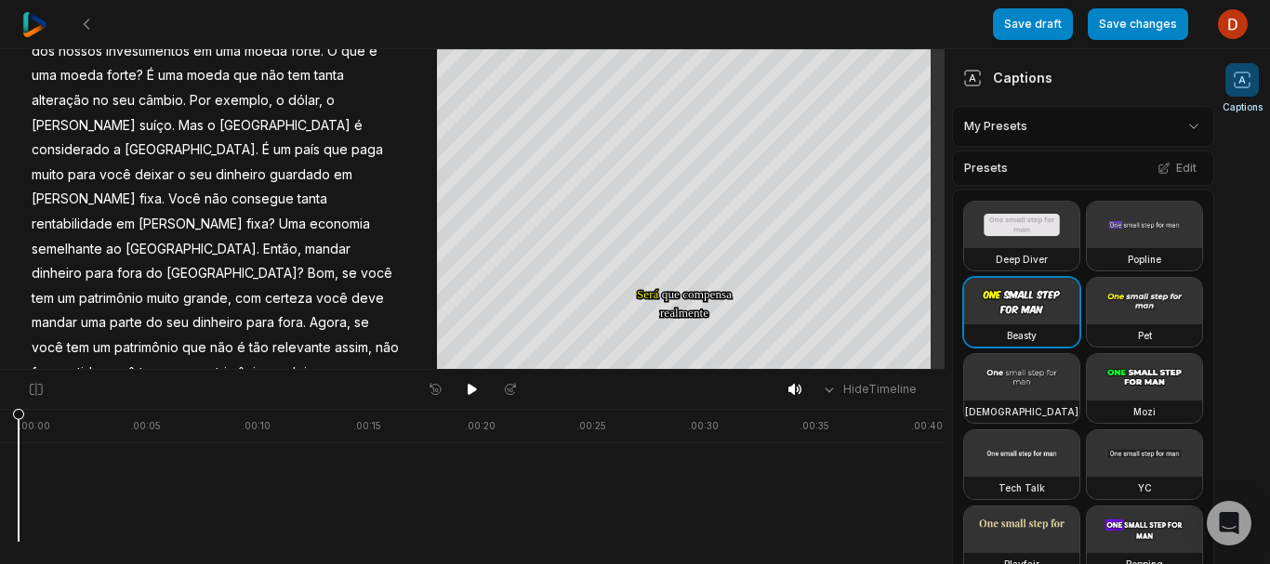
scroll to position [118, 0]
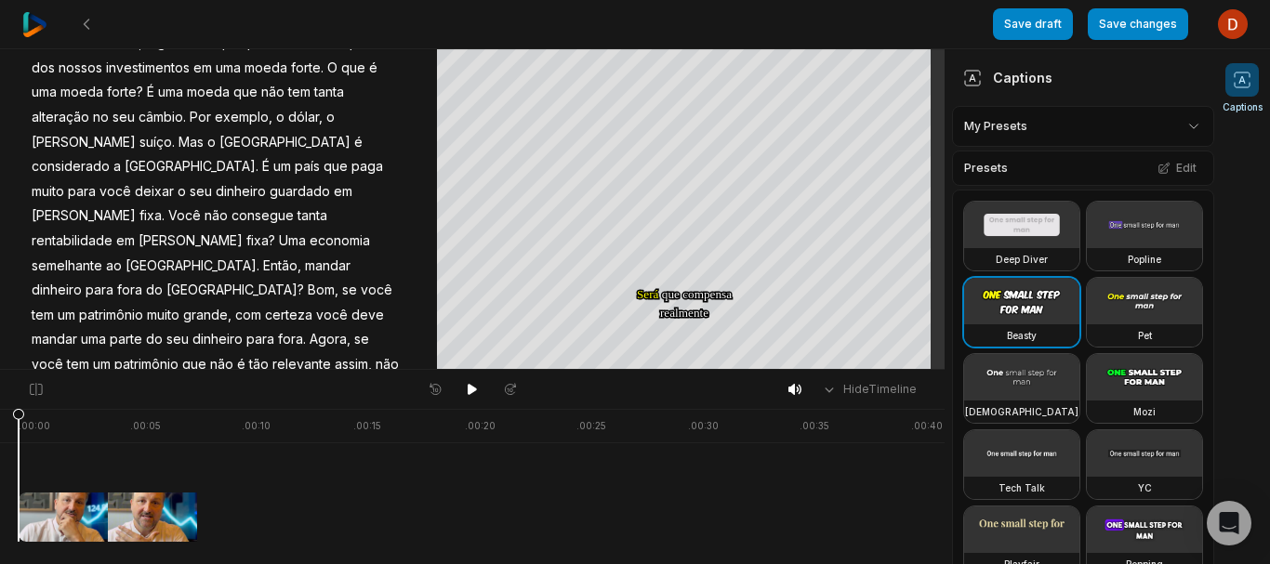
click at [245, 229] on span "fixa?" at bounding box center [261, 241] width 33 height 25
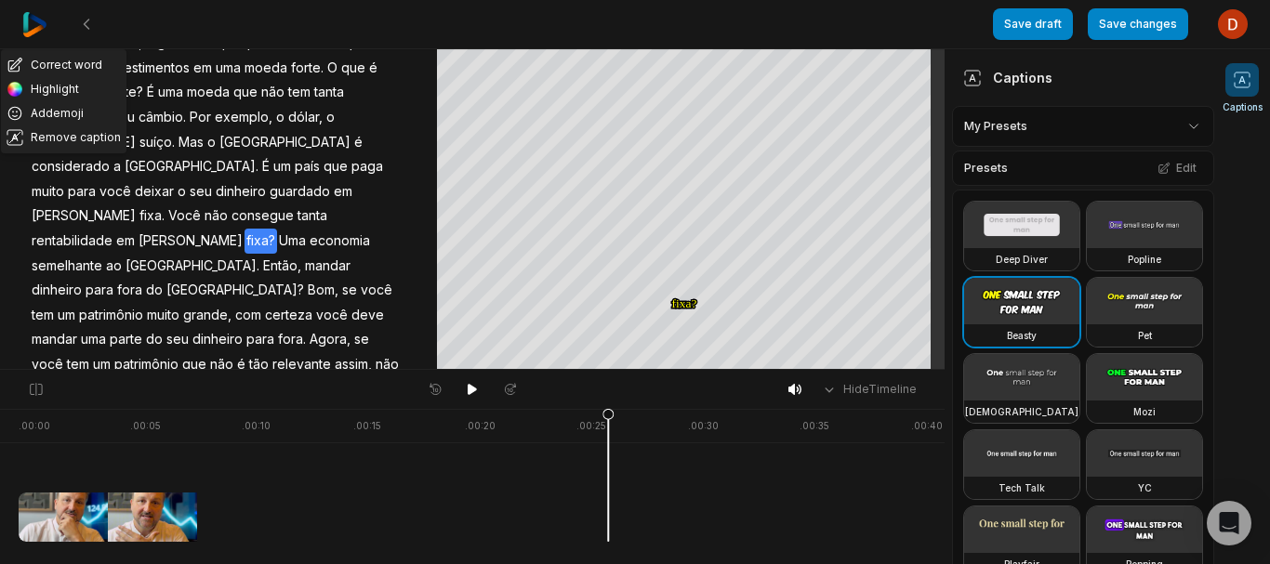
click at [245, 229] on span "fixa?" at bounding box center [261, 241] width 33 height 25
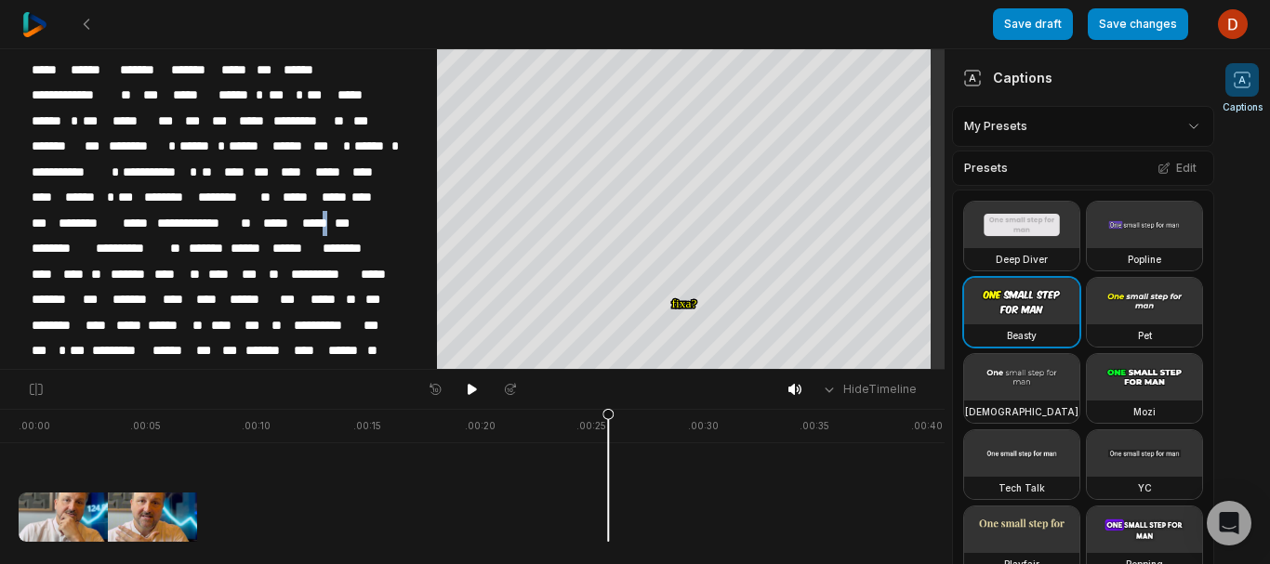
click at [300, 216] on span "*****" at bounding box center [316, 223] width 33 height 25
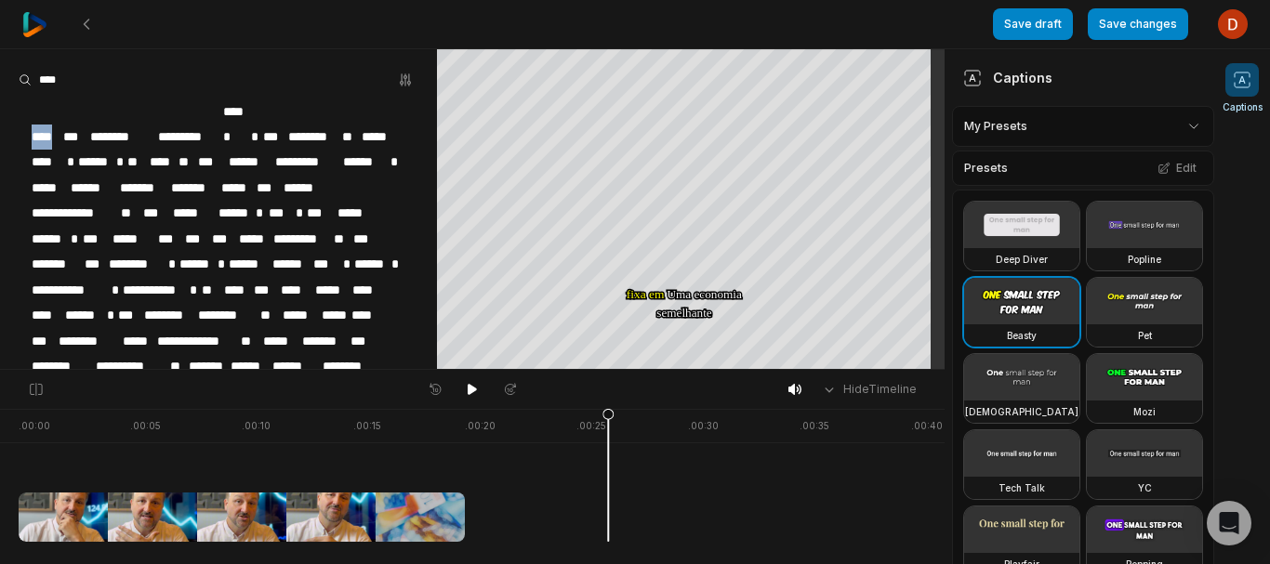
scroll to position [118, 0]
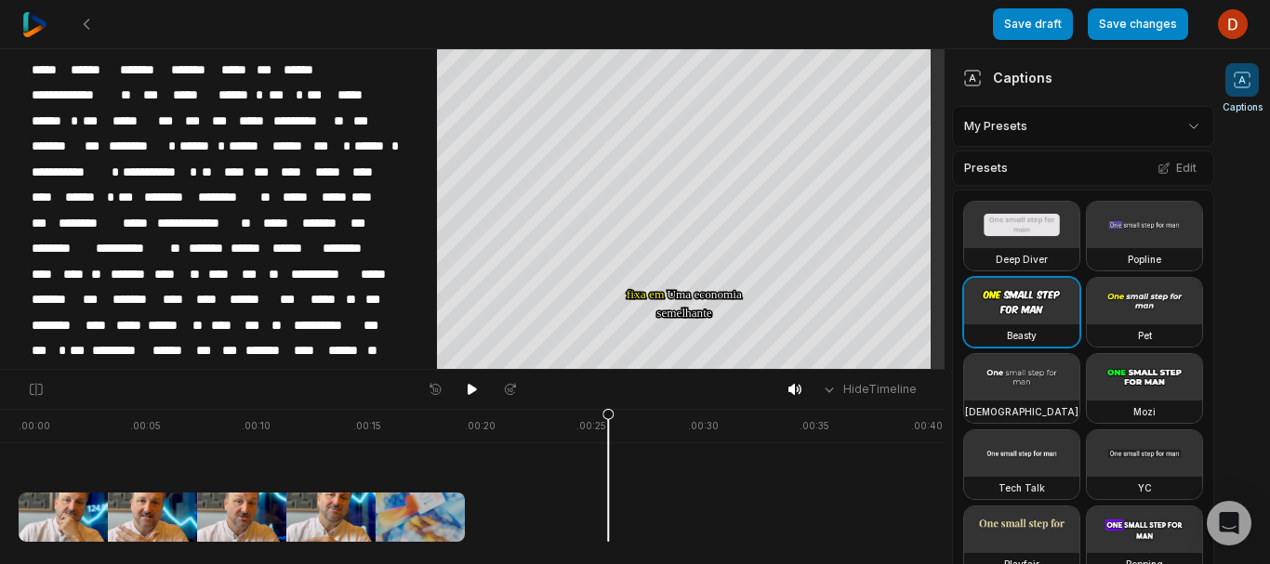
click at [349, 218] on span "***" at bounding box center [365, 223] width 33 height 25
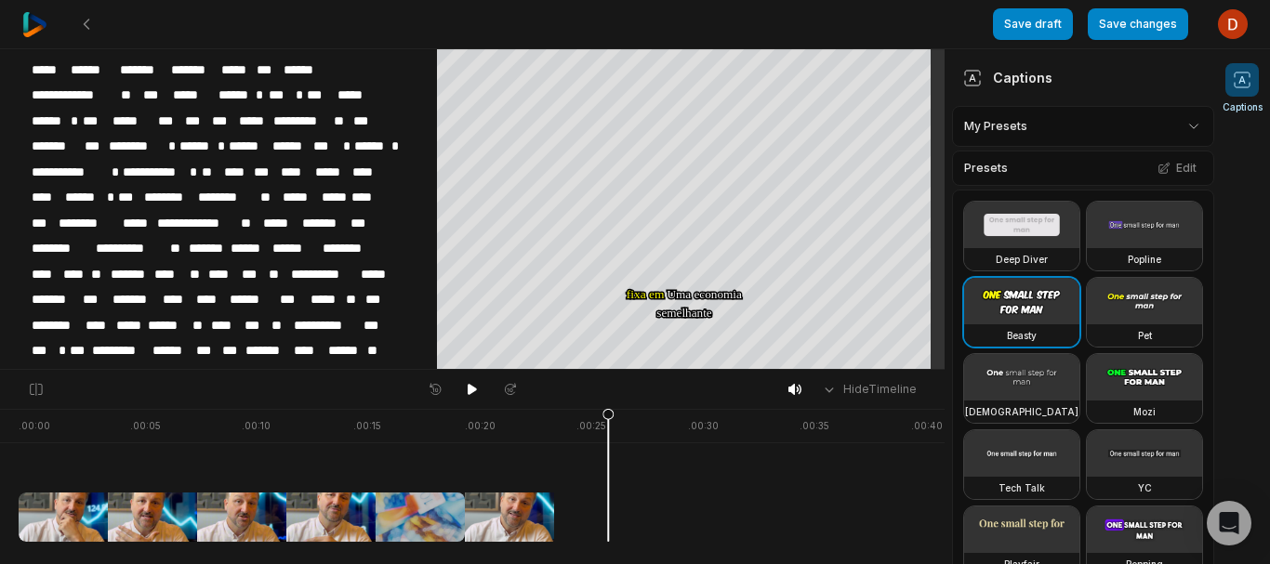
click at [349, 218] on span "***" at bounding box center [365, 223] width 33 height 25
click at [349, 211] on span "**" at bounding box center [360, 223] width 22 height 25
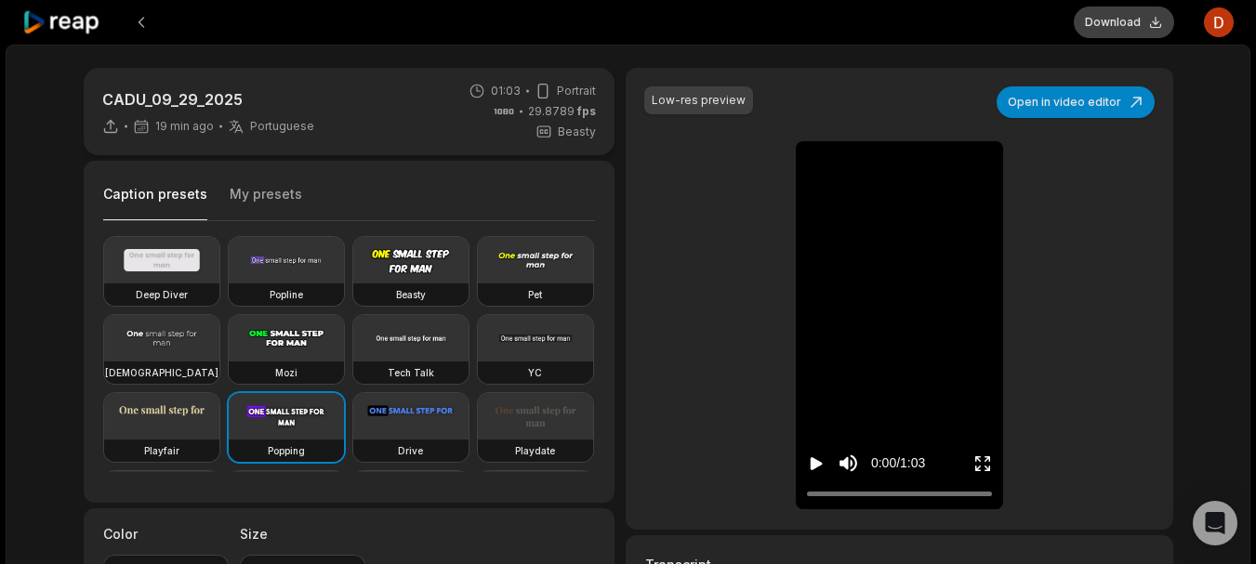
click at [1115, 31] on button "Download" at bounding box center [1124, 23] width 100 height 32
click at [1118, 14] on button "Download" at bounding box center [1124, 23] width 100 height 32
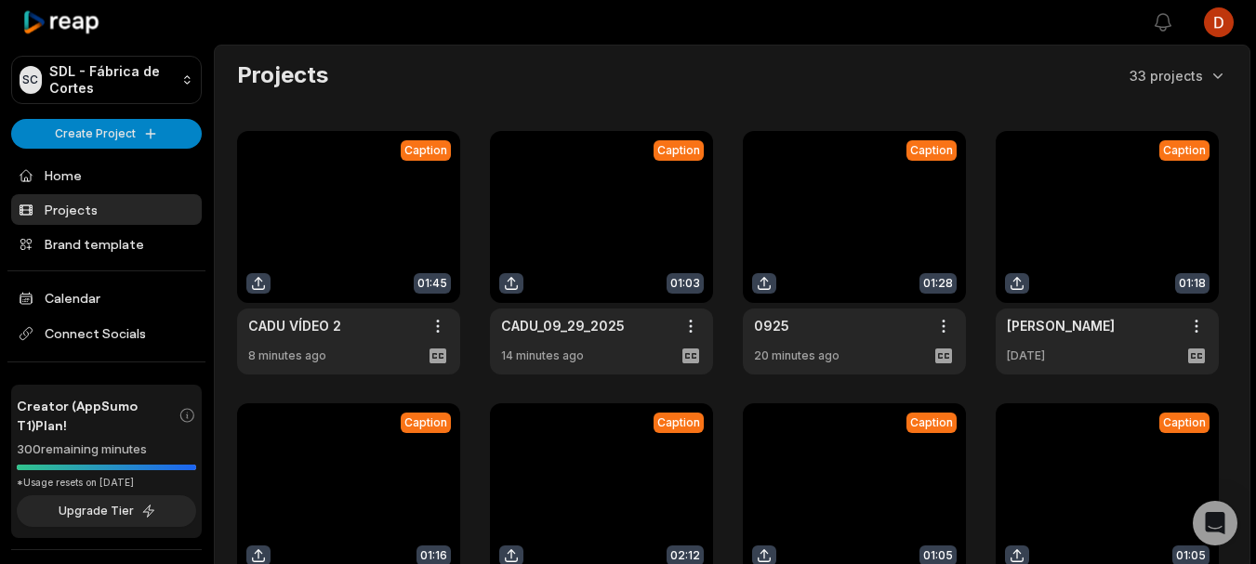
click at [382, 214] on link at bounding box center [348, 253] width 223 height 244
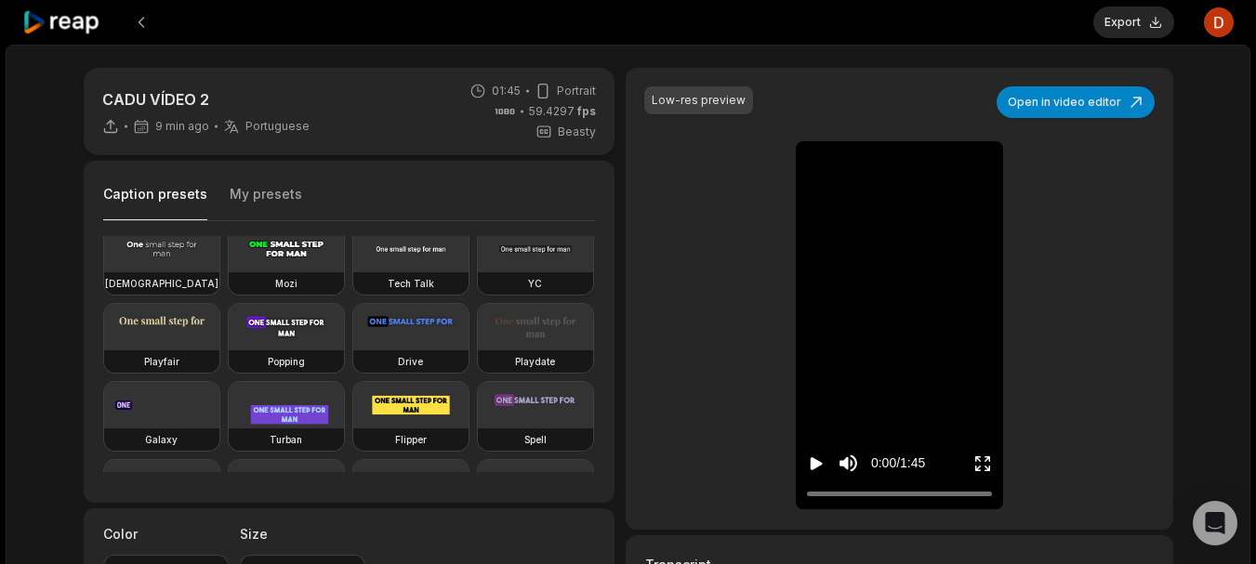
scroll to position [93, 0]
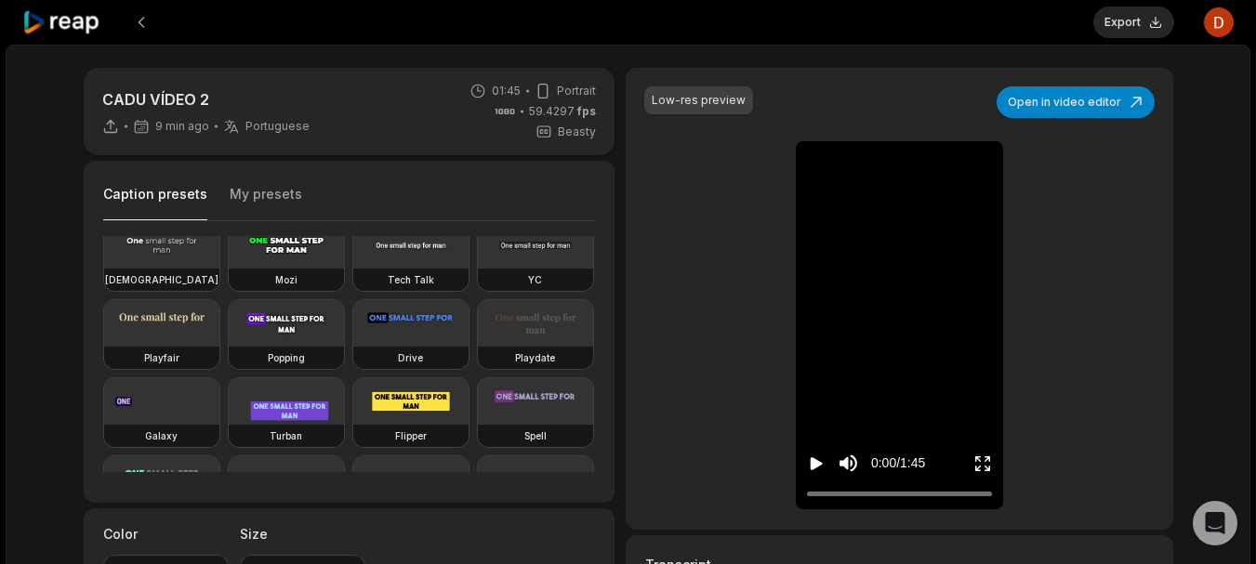
click at [229, 347] on video at bounding box center [286, 323] width 115 height 46
type input "**"
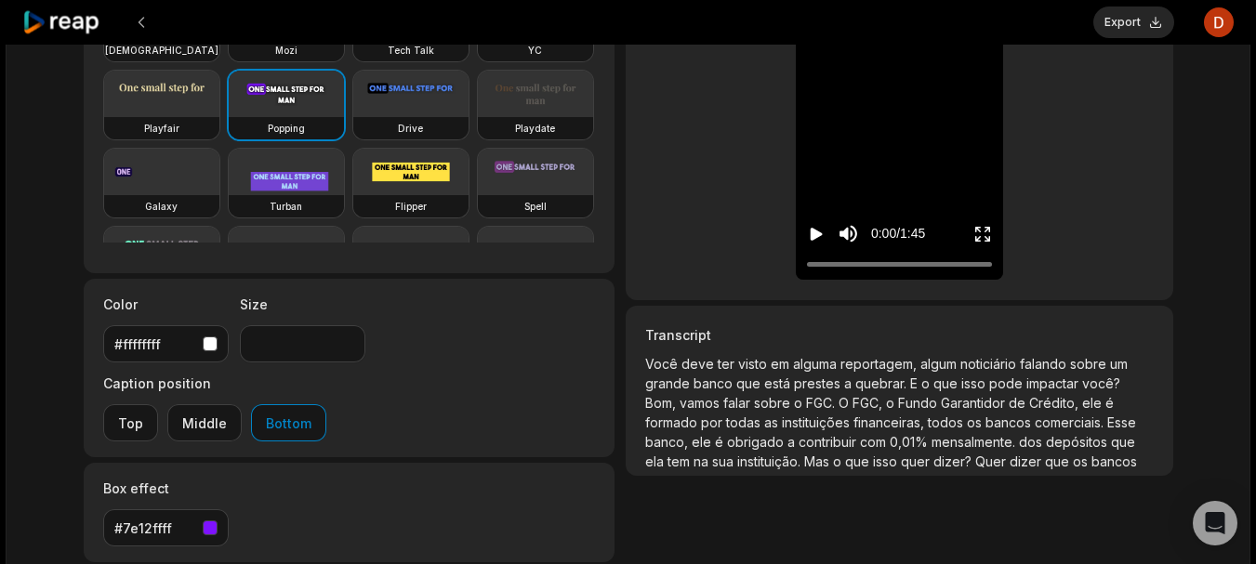
scroll to position [248, 0]
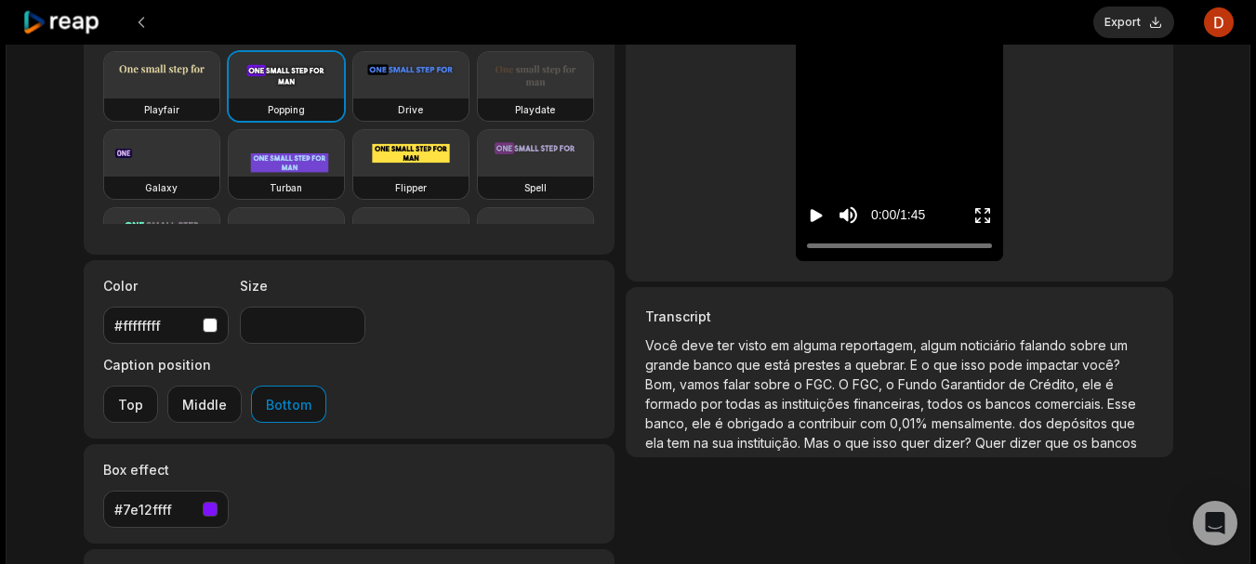
click at [813, 221] on icon "Play video" at bounding box center [817, 215] width 12 height 13
click at [818, 208] on icon "Pause video" at bounding box center [816, 215] width 19 height 19
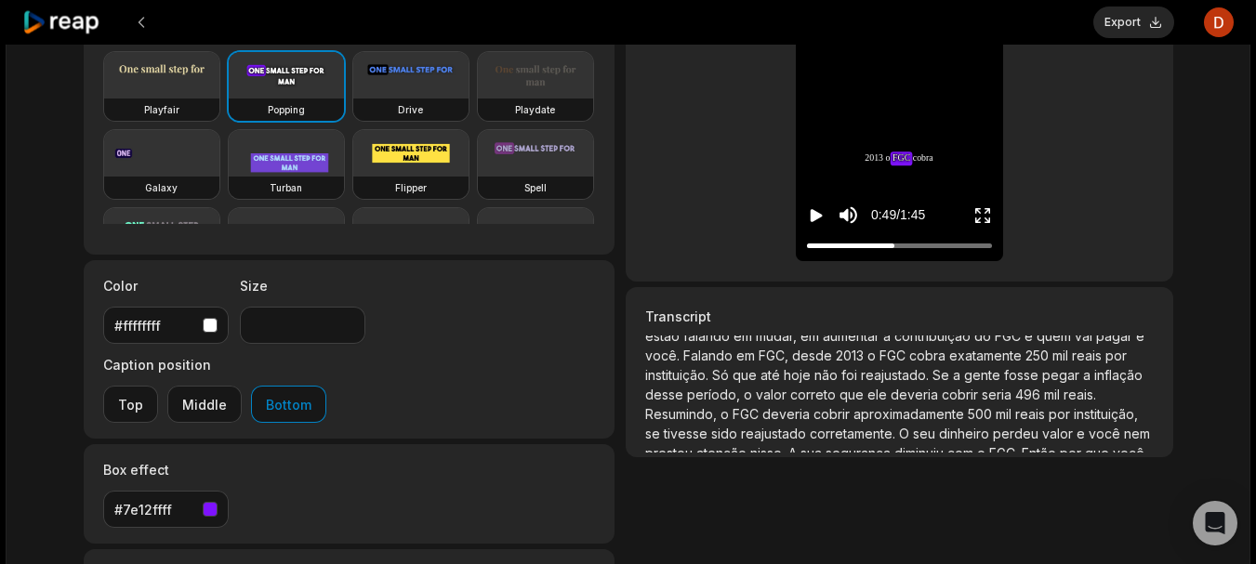
scroll to position [186, 0]
click at [825, 216] on icon "Play video" at bounding box center [816, 215] width 19 height 19
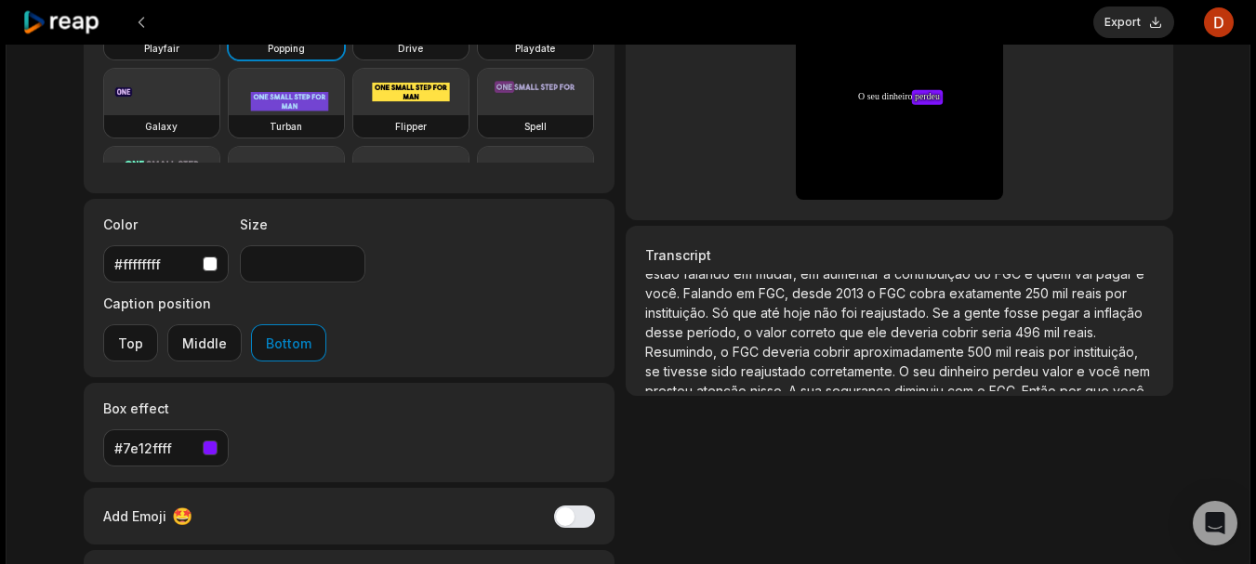
scroll to position [217, 0]
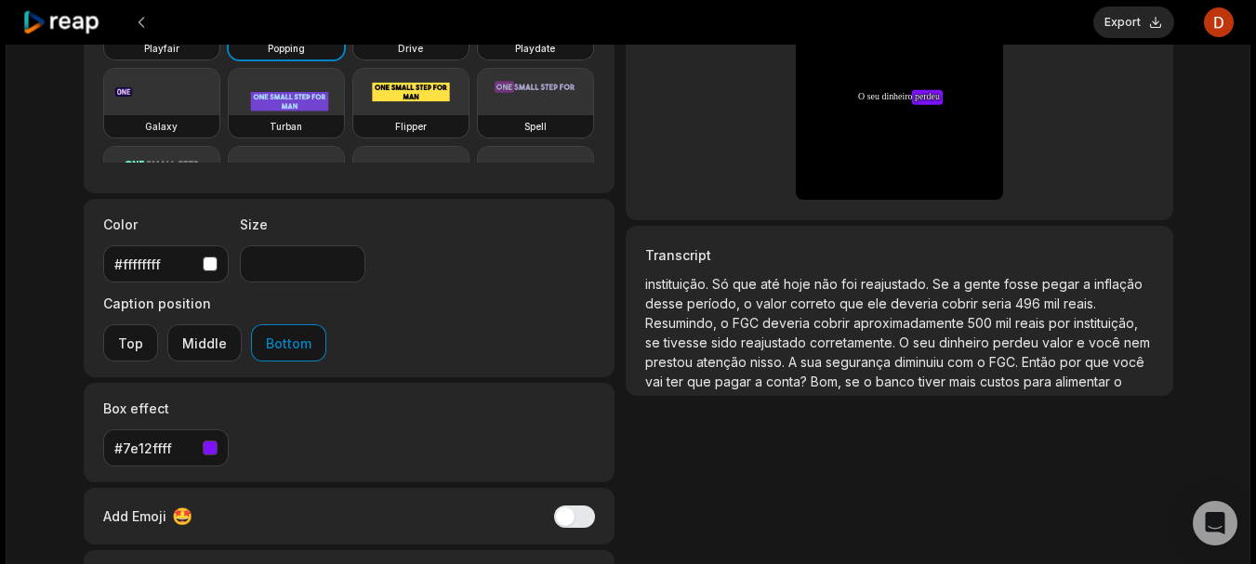
click at [1023, 357] on p "Você deve ter visto em alguma reportagem, algum noticiário falando sobre um gra…" at bounding box center [899, 332] width 508 height 117
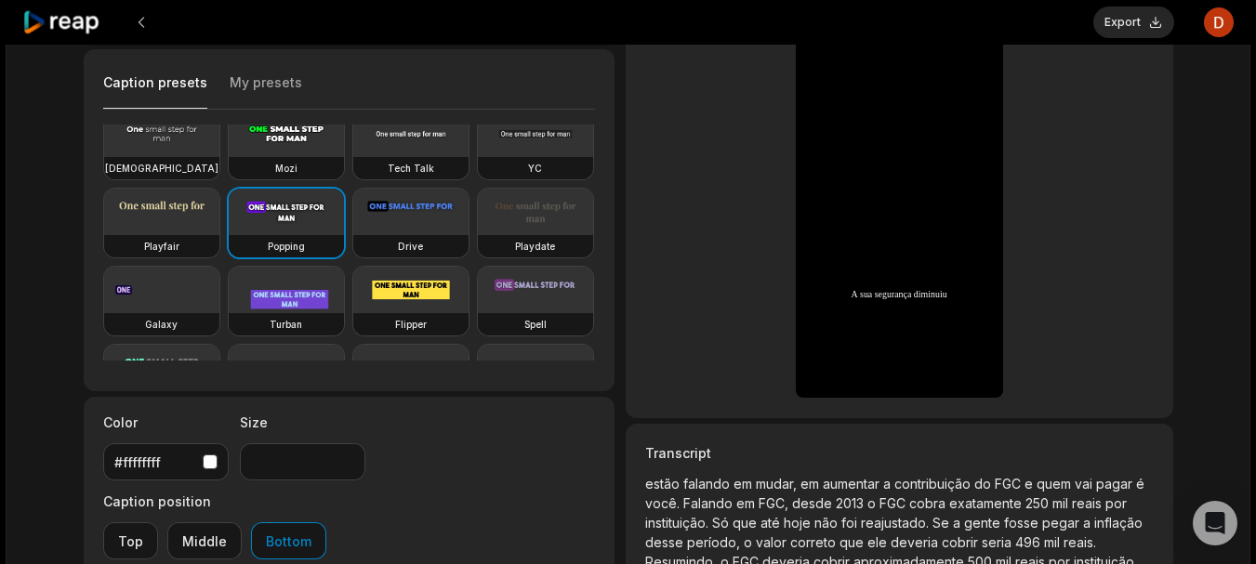
scroll to position [167, 0]
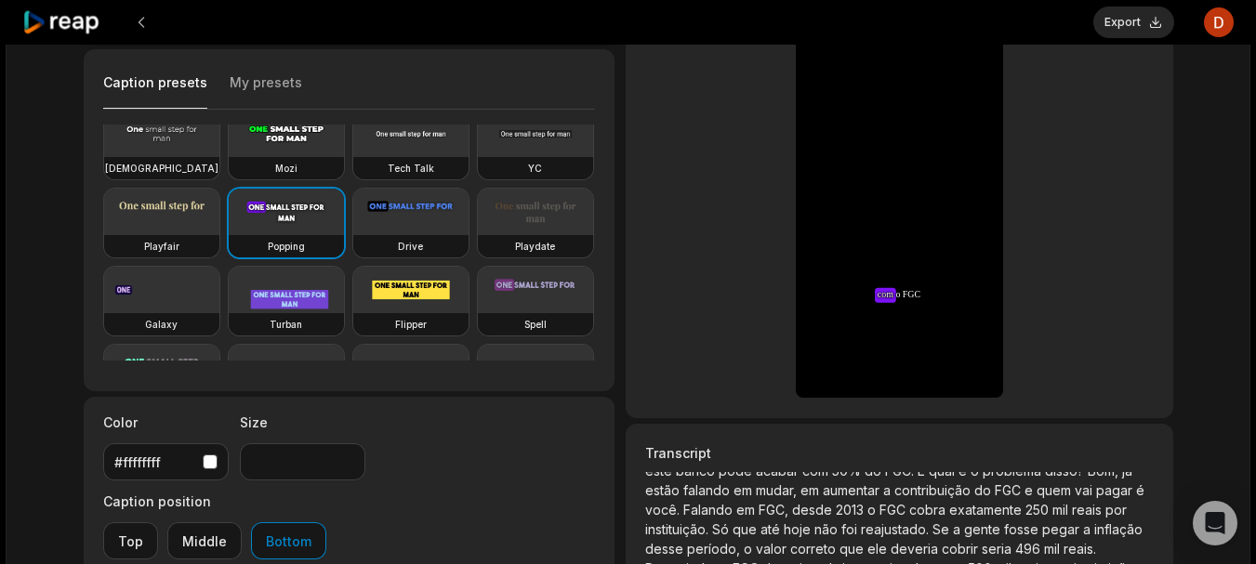
click at [1071, 344] on div "Low-res preview Open in video editor Você Você deve deve ter ter visto visto em…" at bounding box center [899, 187] width 547 height 462
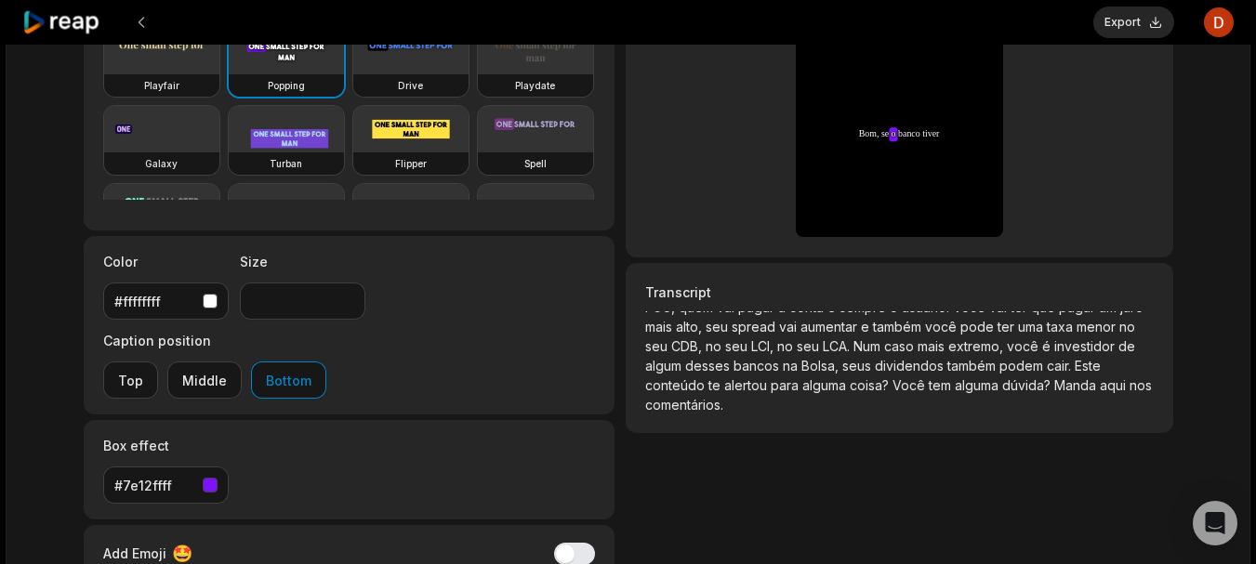
scroll to position [347, 0]
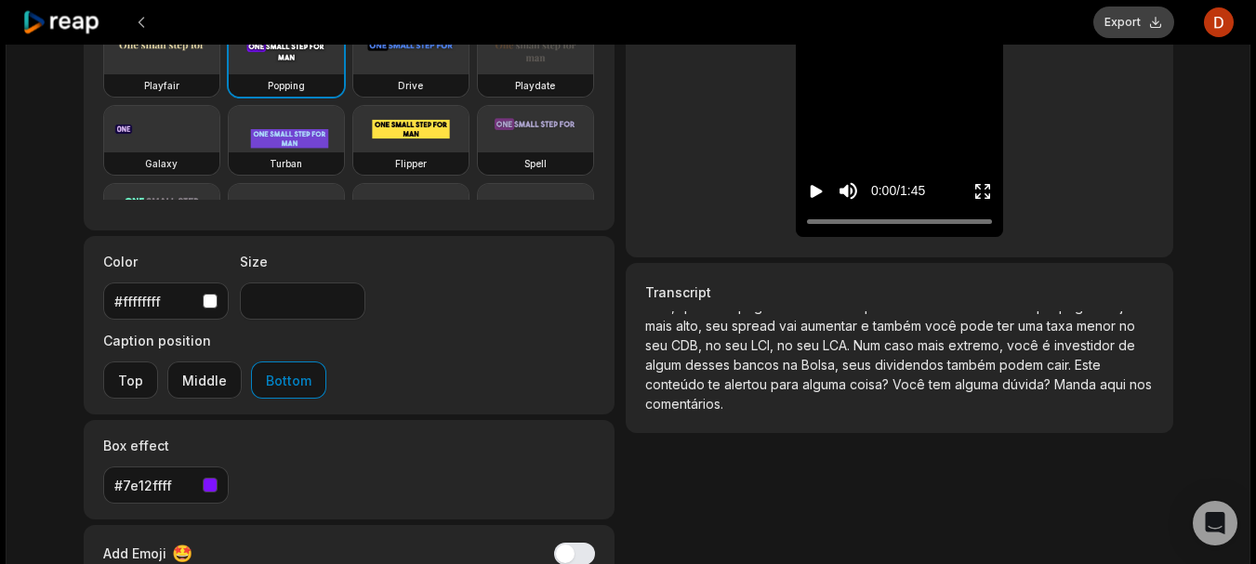
click at [1137, 21] on button "Export" at bounding box center [1133, 23] width 81 height 32
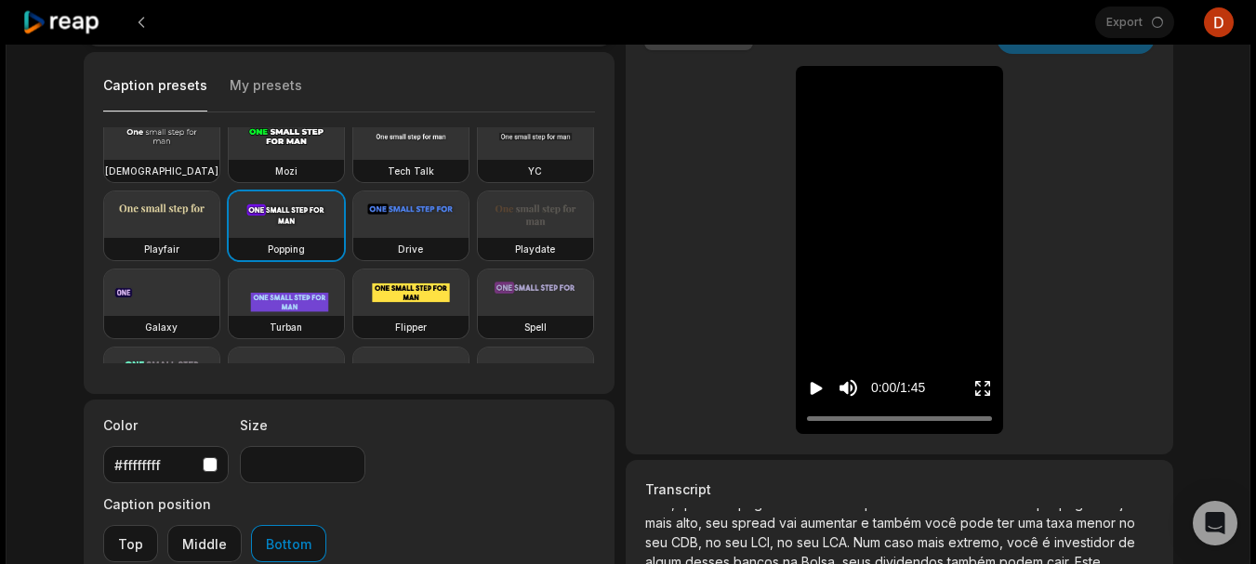
scroll to position [49, 0]
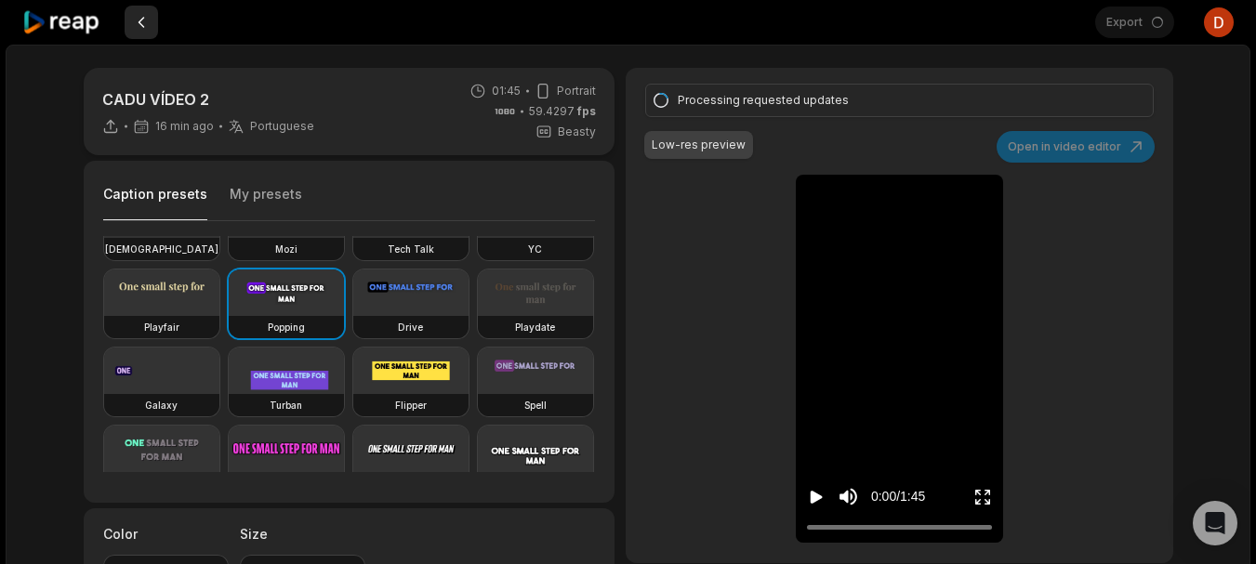
click at [148, 21] on button at bounding box center [141, 22] width 33 height 33
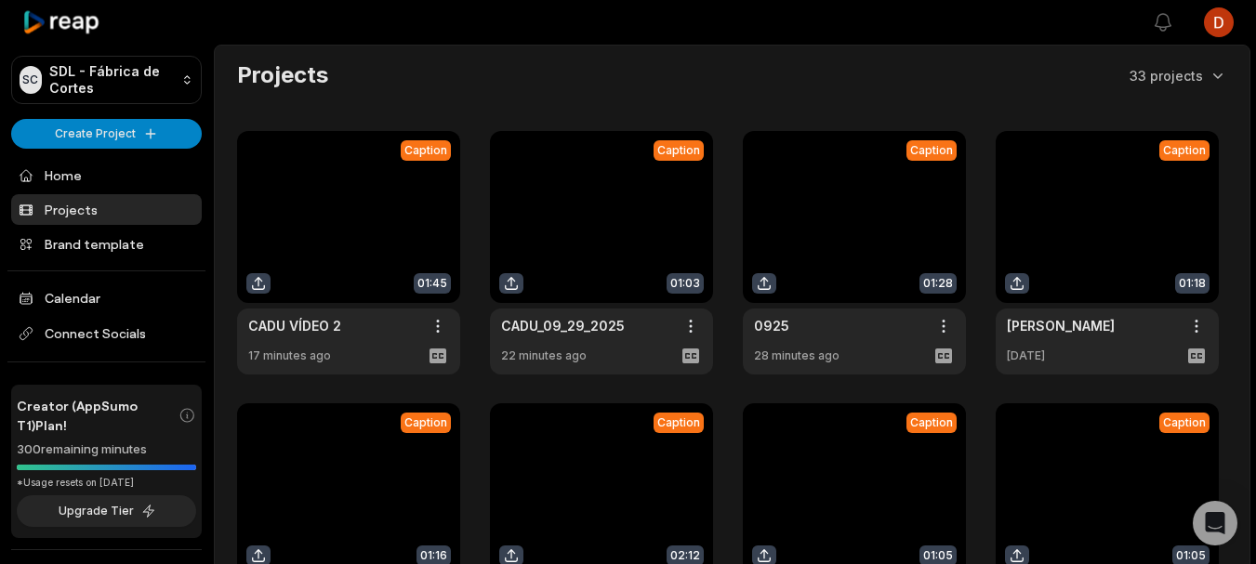
click at [276, 279] on link at bounding box center [348, 253] width 223 height 244
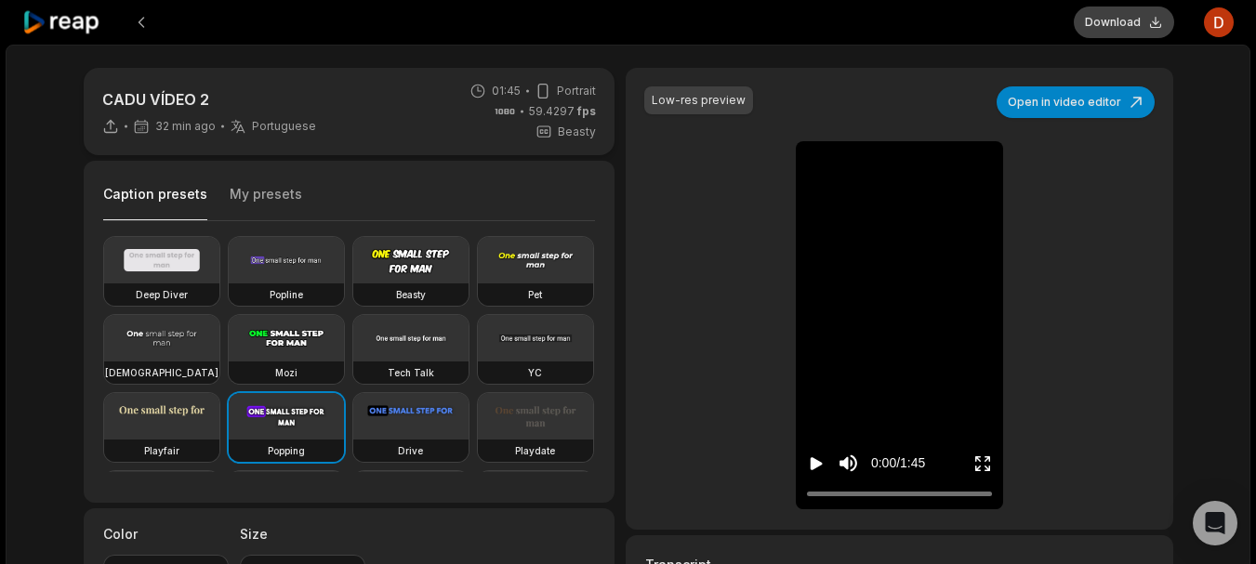
click at [1123, 13] on button "Download" at bounding box center [1124, 23] width 100 height 32
